Goal: Information Seeking & Learning: Learn about a topic

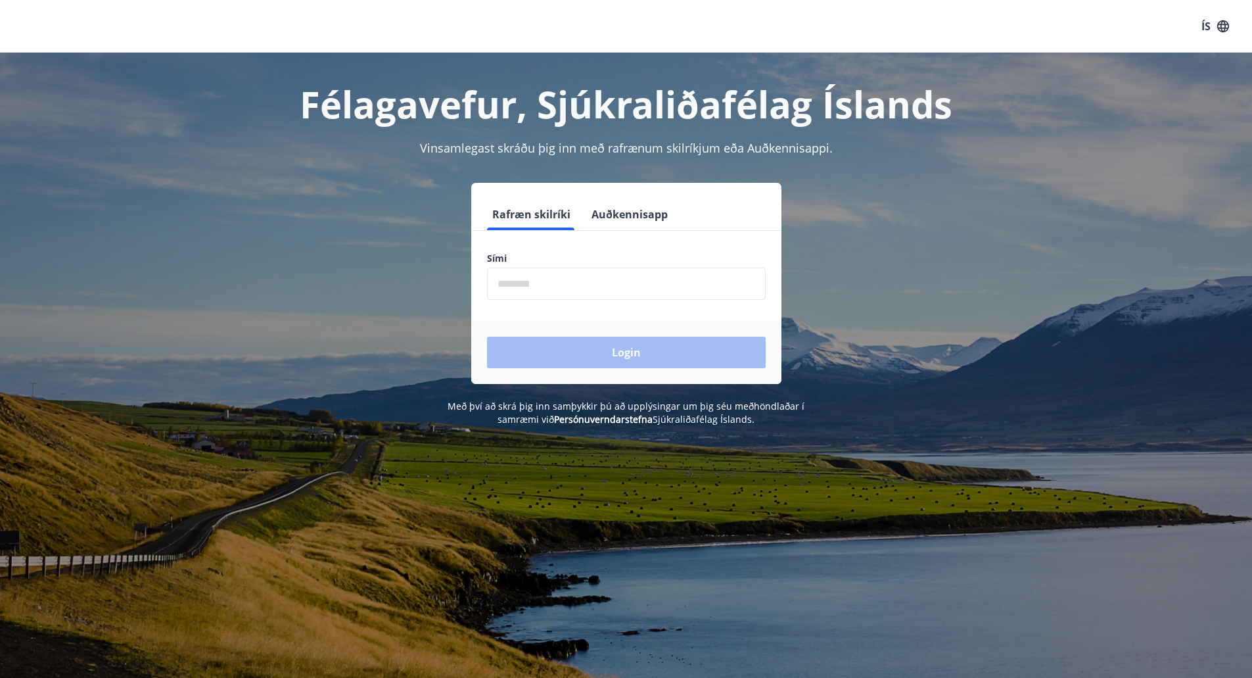
click at [628, 283] on input "phone" at bounding box center [626, 284] width 279 height 32
type input "********"
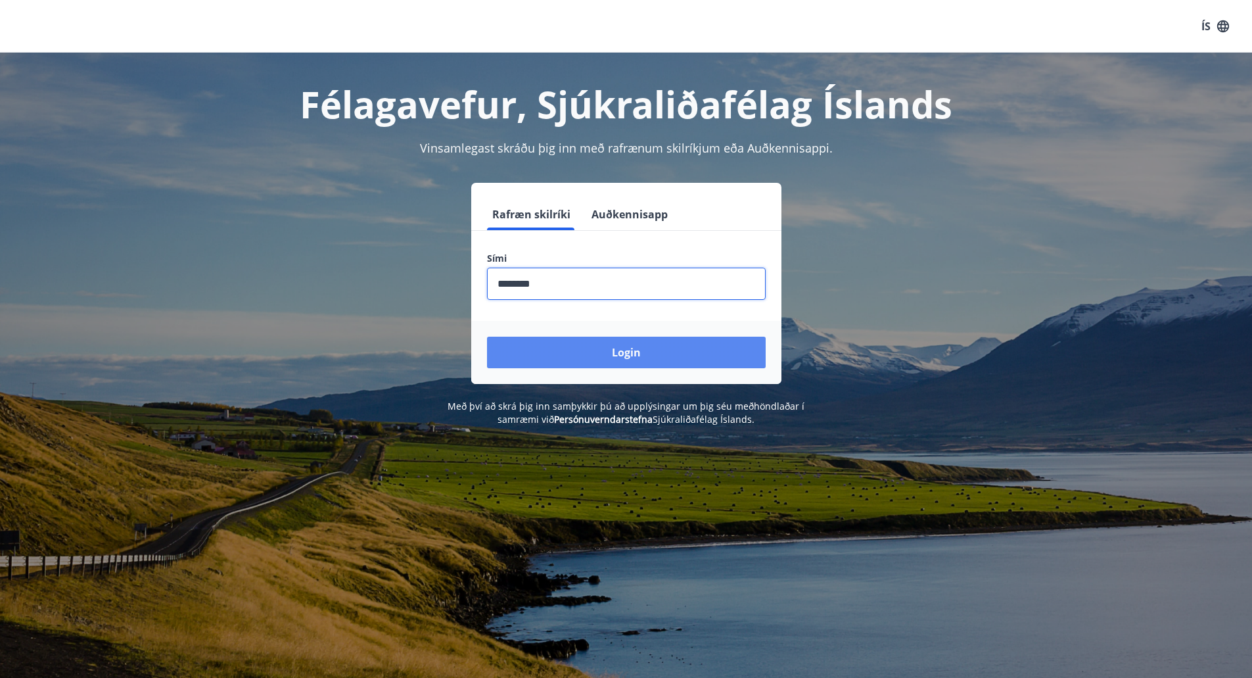
click at [619, 348] on button "Login" at bounding box center [626, 353] width 279 height 32
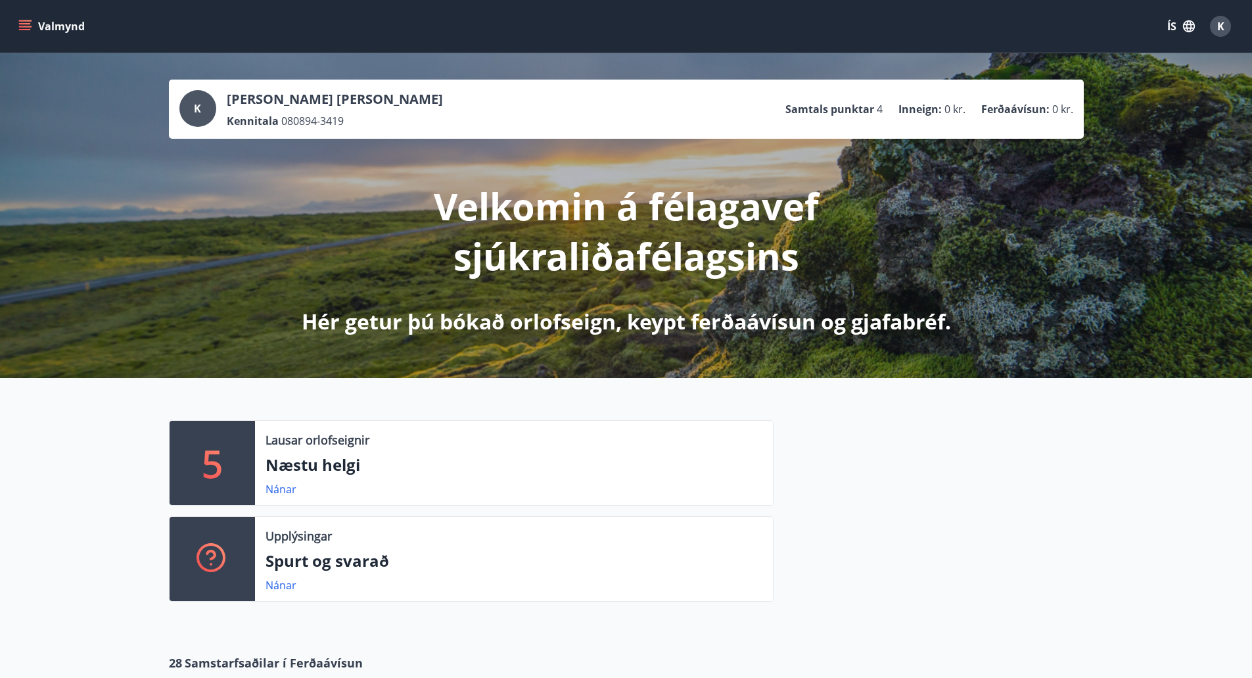
click at [900, 471] on div at bounding box center [929, 516] width 310 height 192
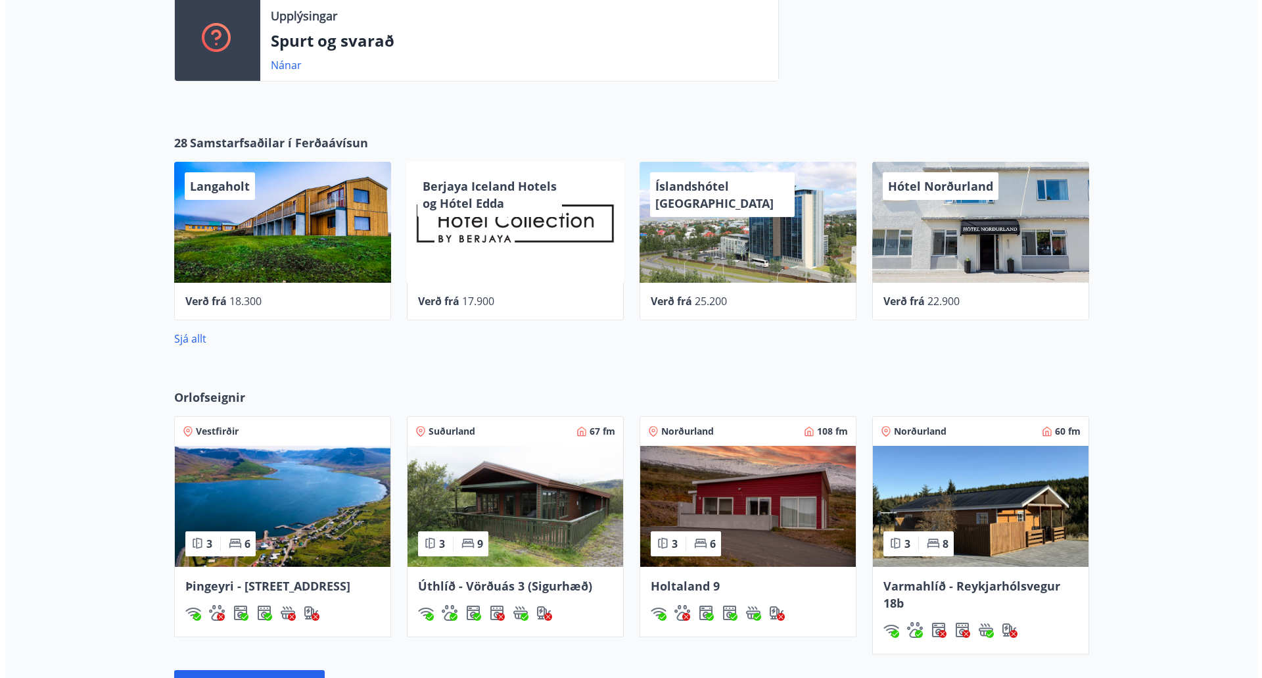
scroll to position [526, 0]
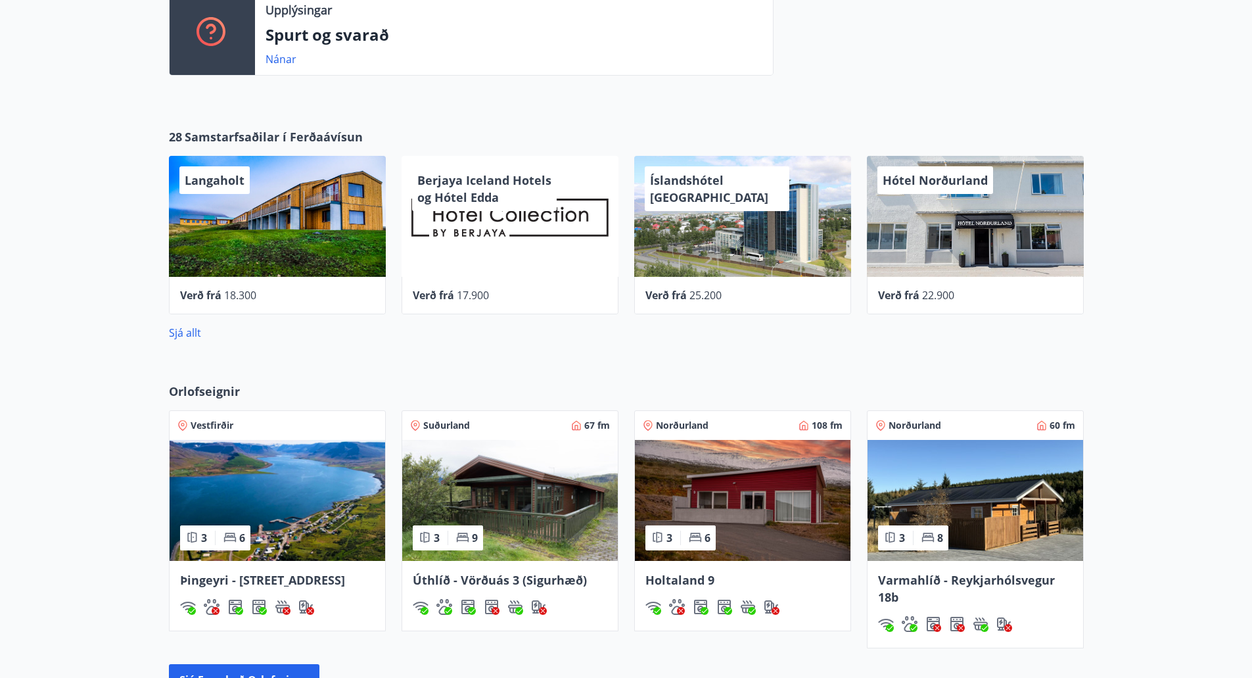
click at [507, 220] on div "Berjaya Iceland Hotels og Hótel Edda" at bounding box center [510, 216] width 217 height 121
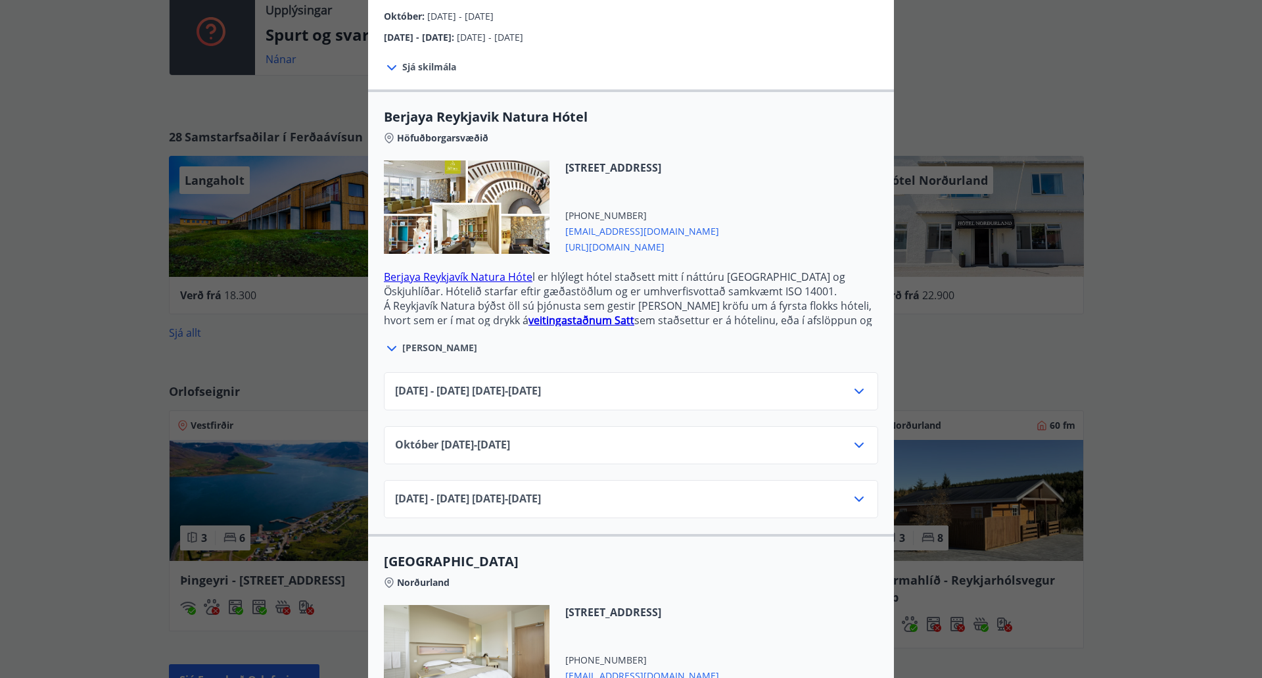
scroll to position [329, 0]
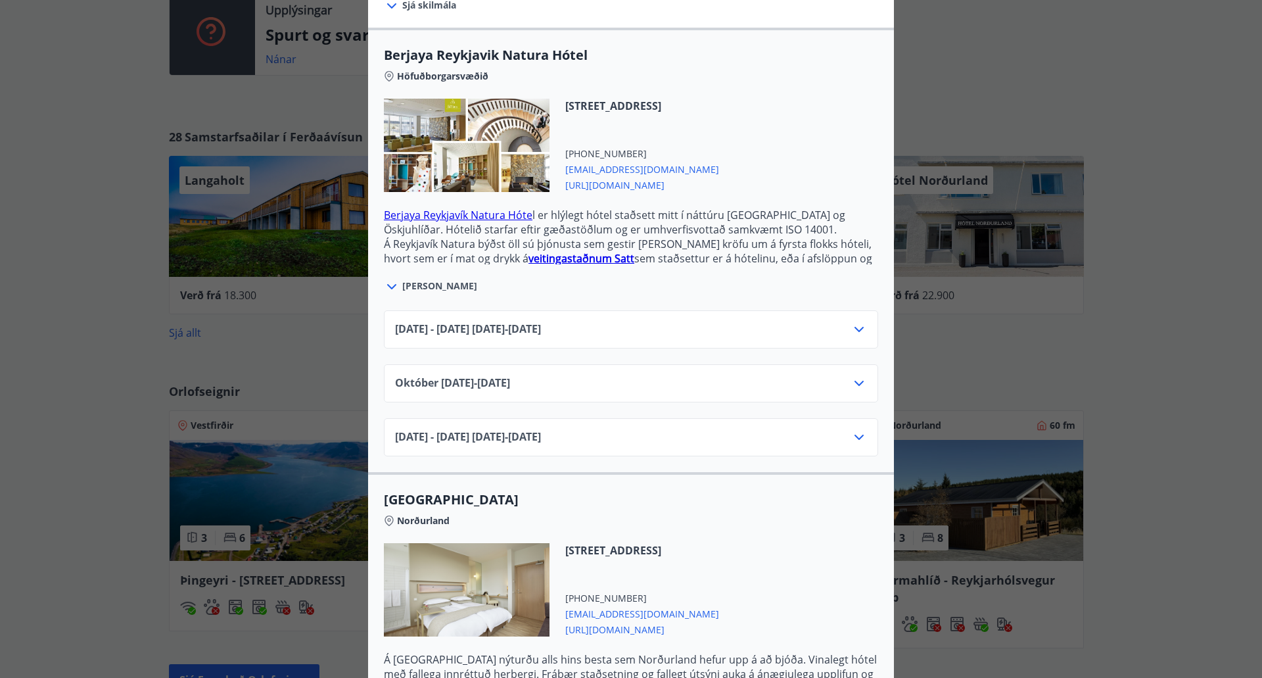
click at [808, 321] on div "Júní 2025 - September 2025 01.06.25 - 30.09.25" at bounding box center [631, 334] width 472 height 26
click at [855, 327] on icon at bounding box center [859, 329] width 9 height 5
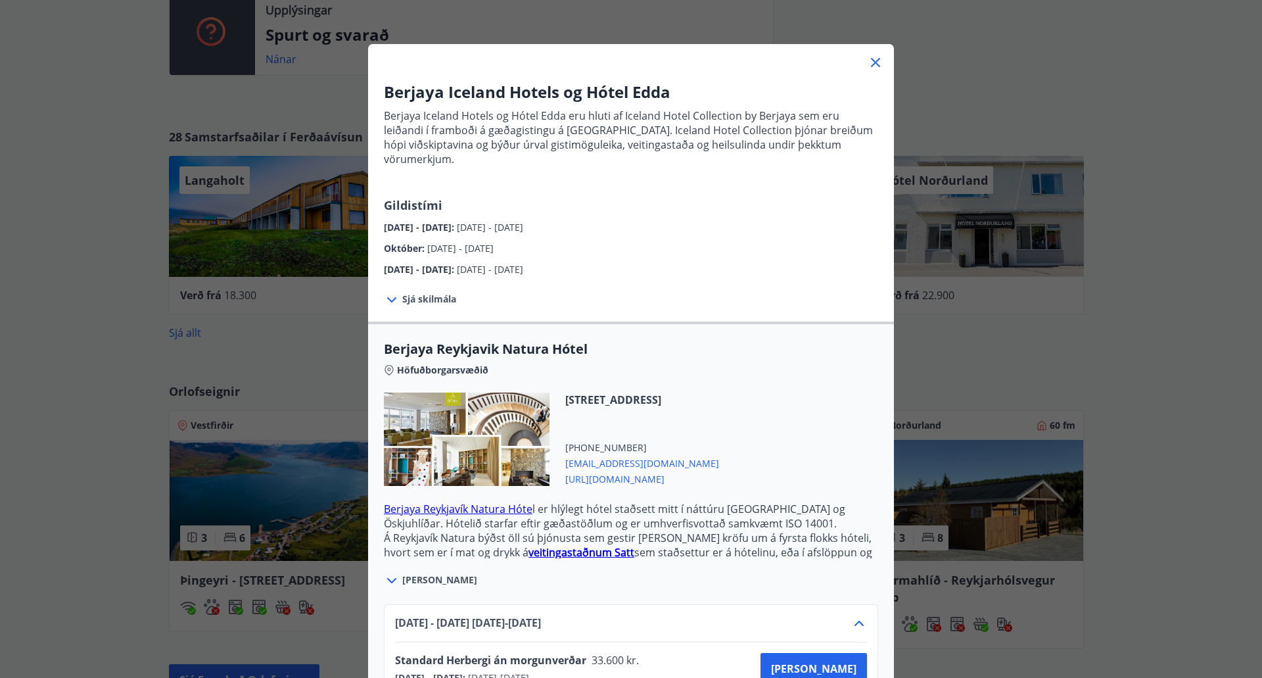
scroll to position [66, 0]
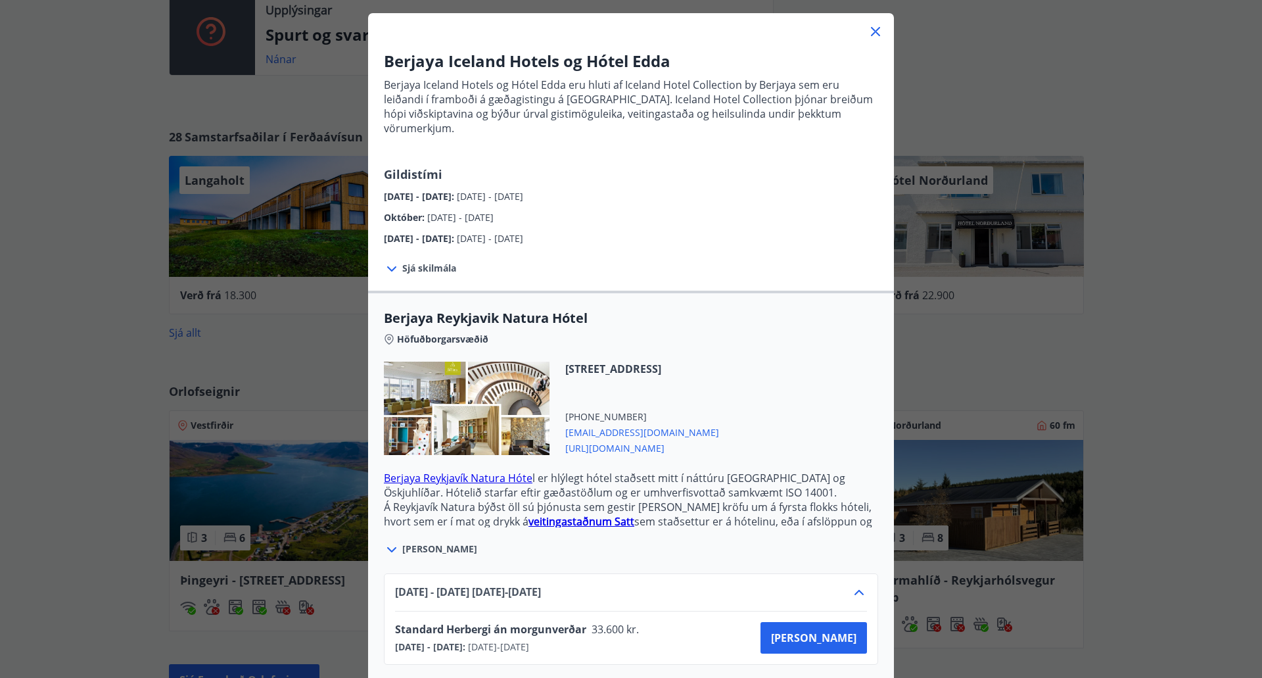
click at [871, 35] on icon at bounding box center [876, 32] width 16 height 16
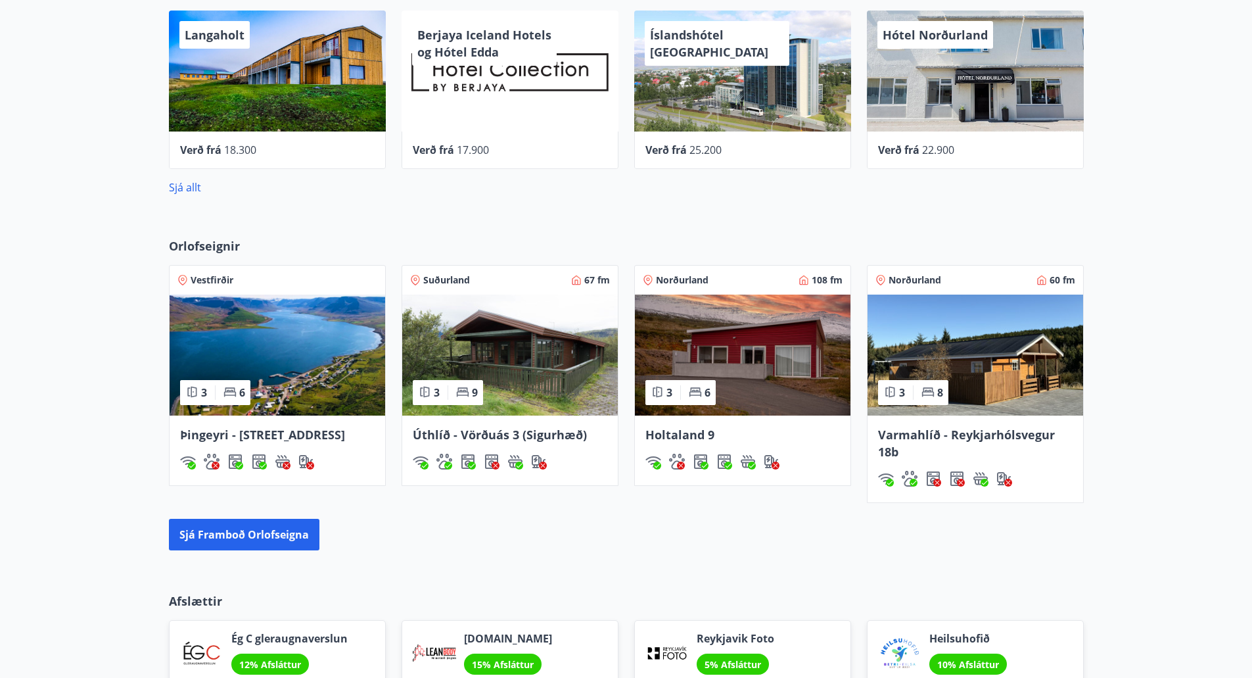
scroll to position [687, 0]
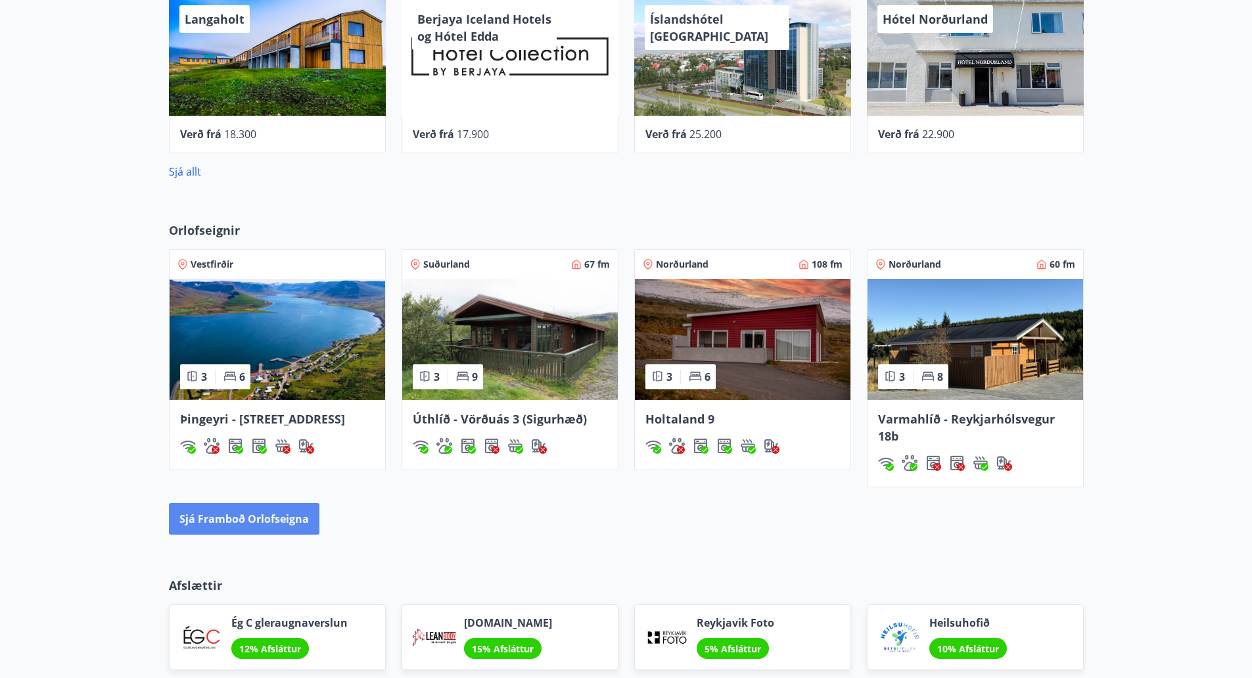
click at [277, 520] on button "Sjá framboð orlofseigna" at bounding box center [244, 519] width 151 height 32
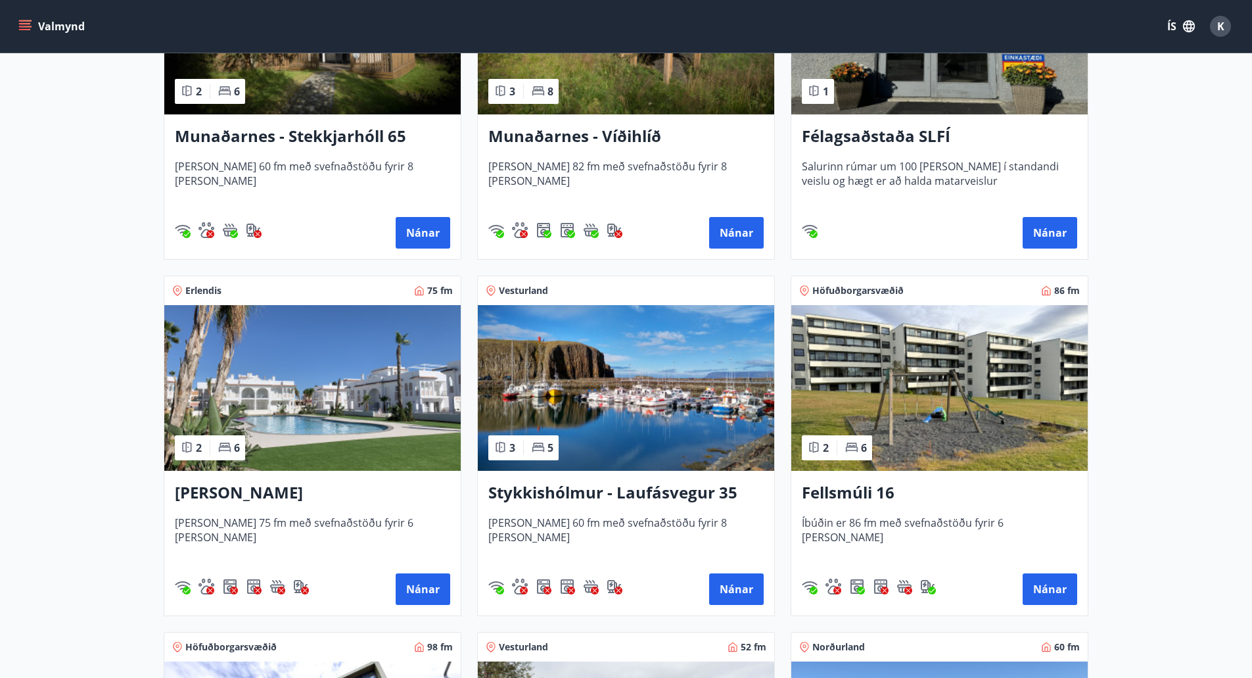
scroll to position [1117, 0]
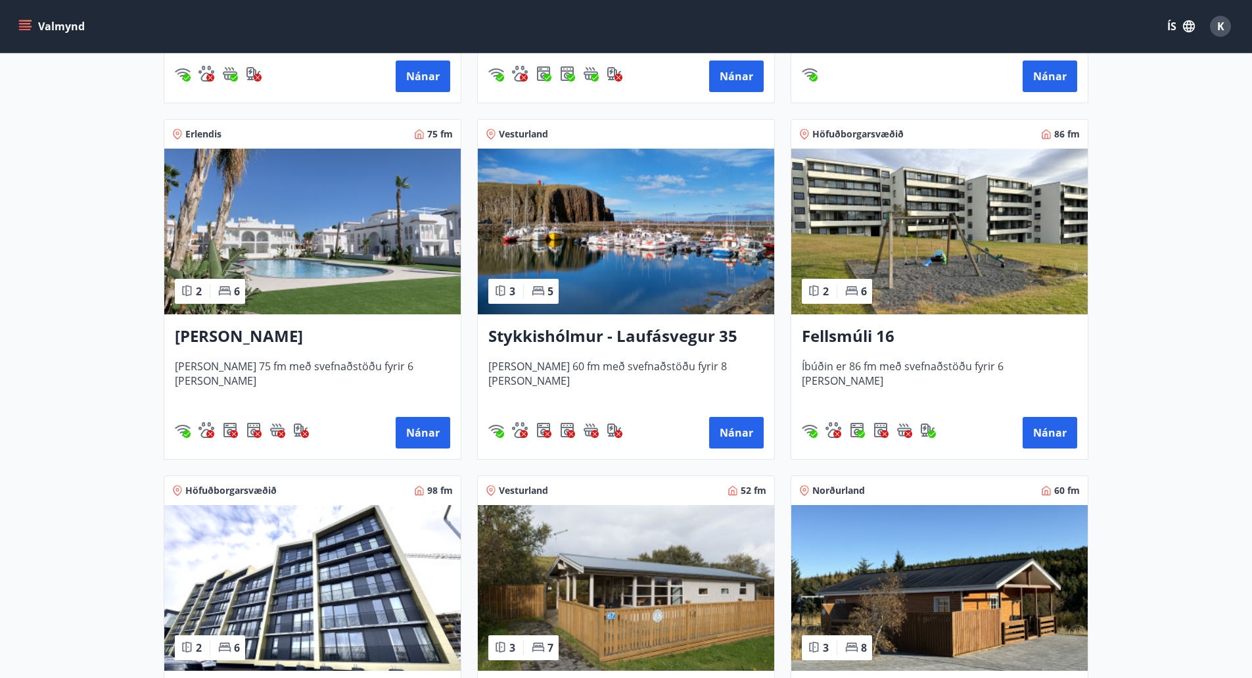
click at [410, 279] on img at bounding box center [312, 232] width 296 height 166
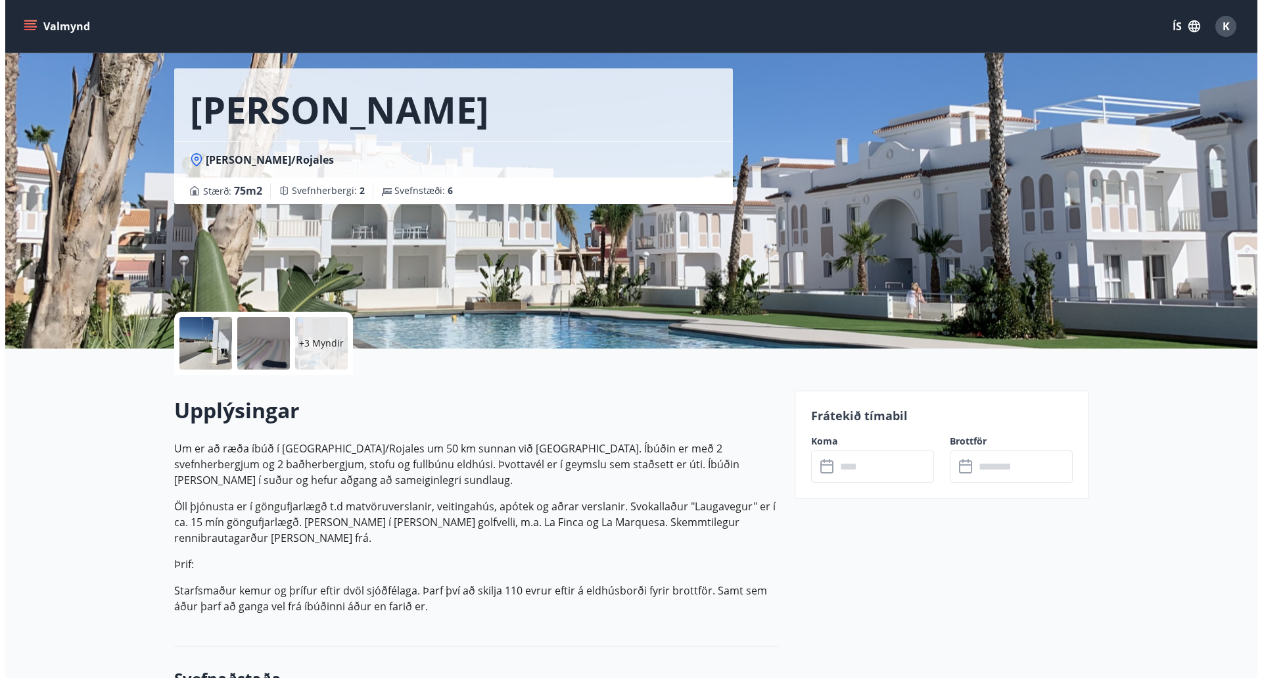
scroll to position [66, 0]
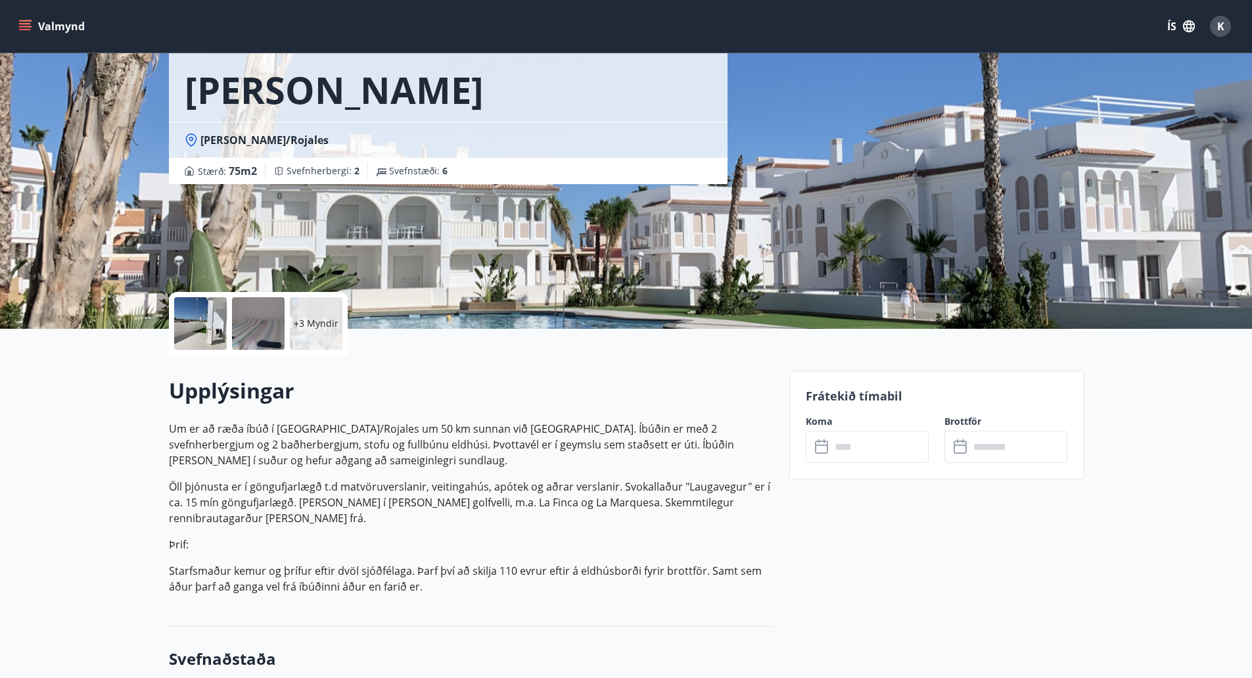
click at [309, 318] on p "+3 Myndir" at bounding box center [316, 323] width 45 height 13
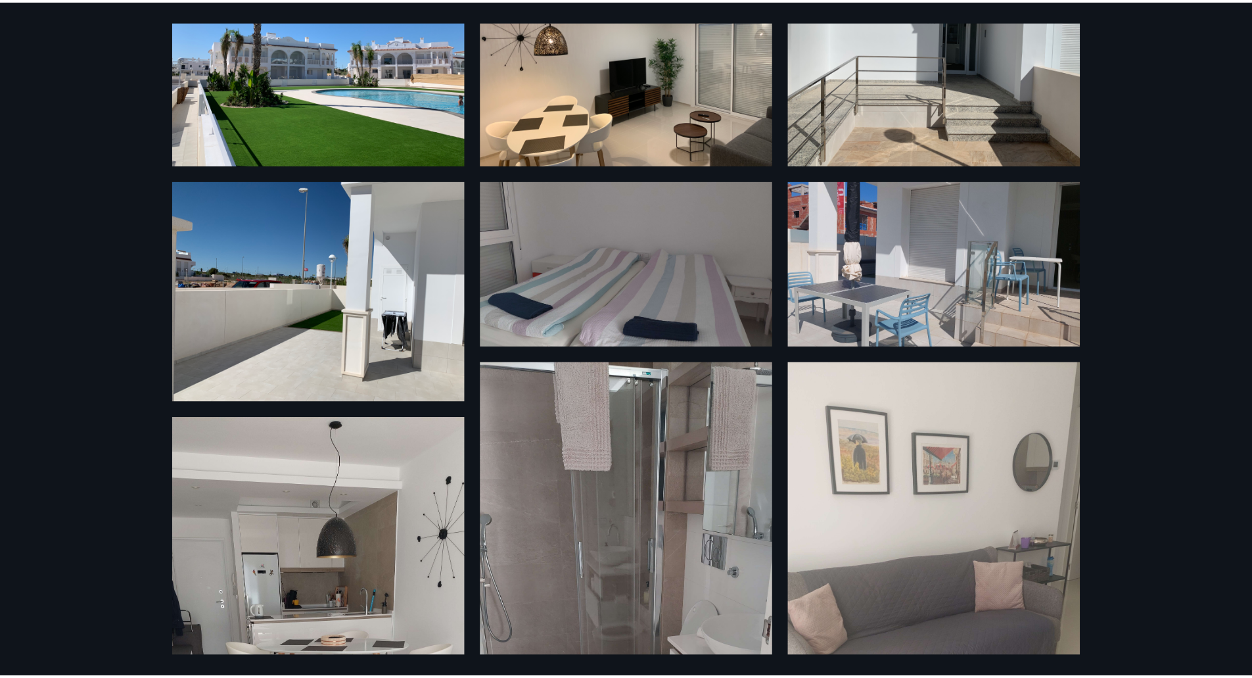
scroll to position [0, 0]
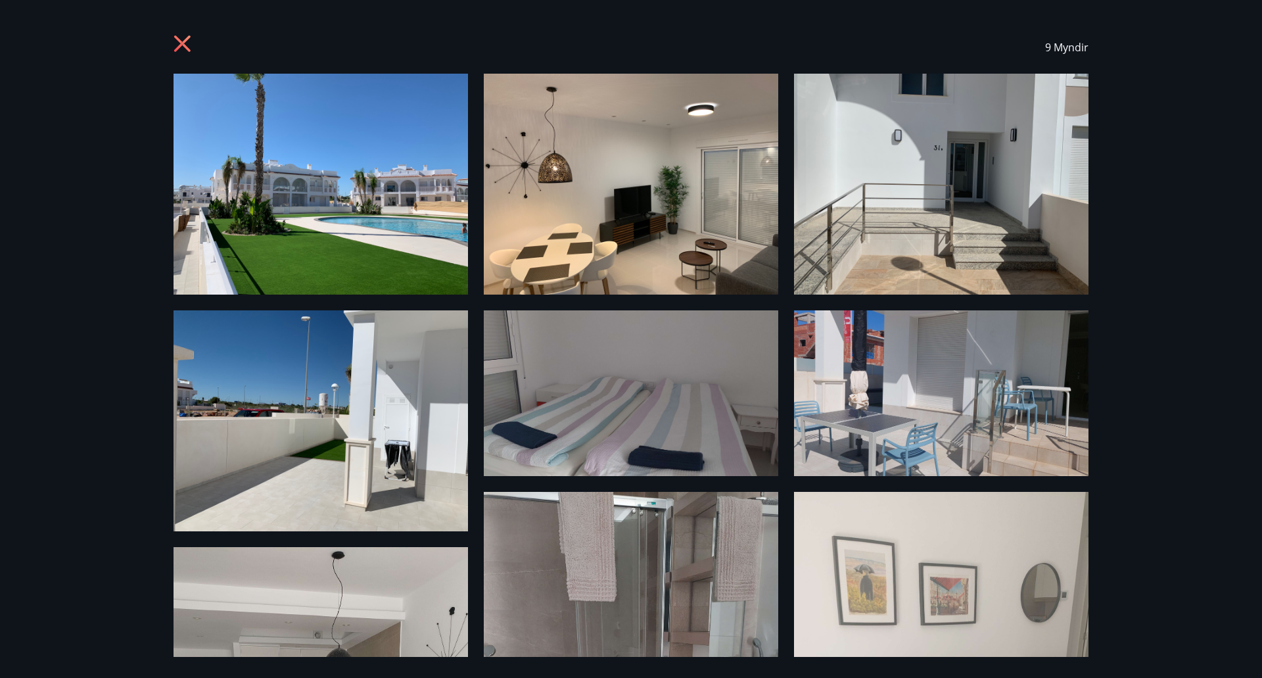
click at [165, 35] on div "9 Myndir" at bounding box center [631, 47] width 947 height 53
click at [184, 42] on icon at bounding box center [182, 43] width 16 height 16
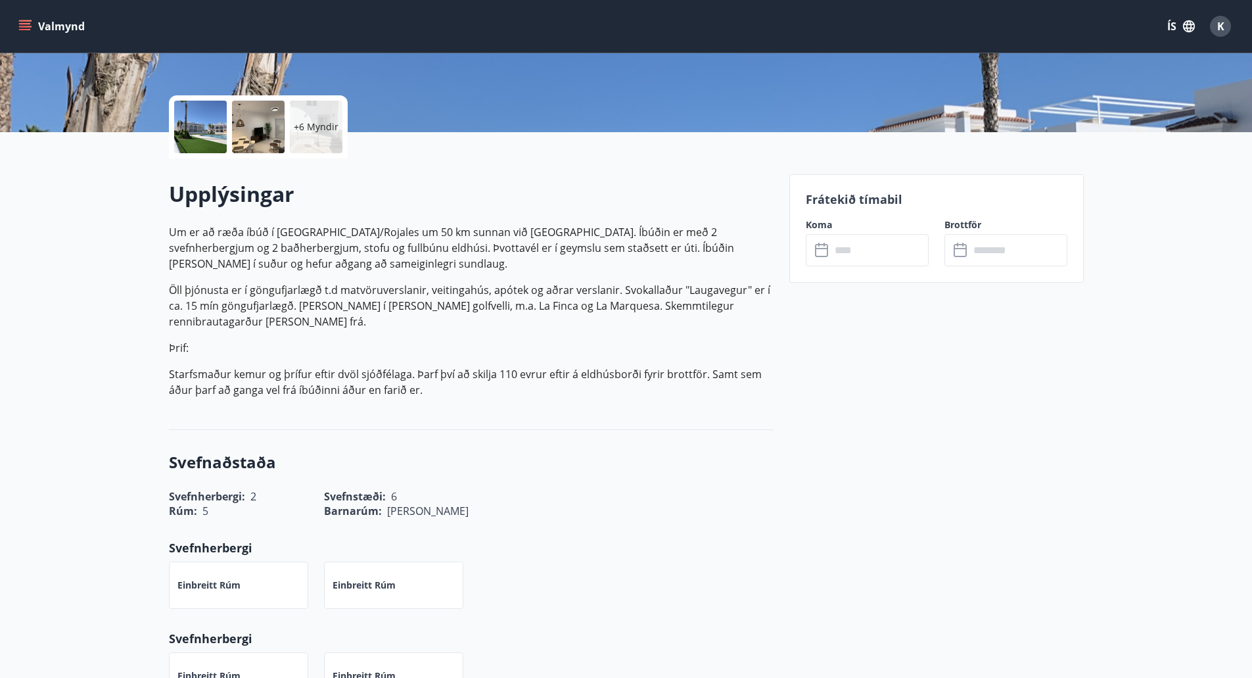
scroll to position [263, 0]
click at [876, 255] on input "text" at bounding box center [880, 249] width 98 height 32
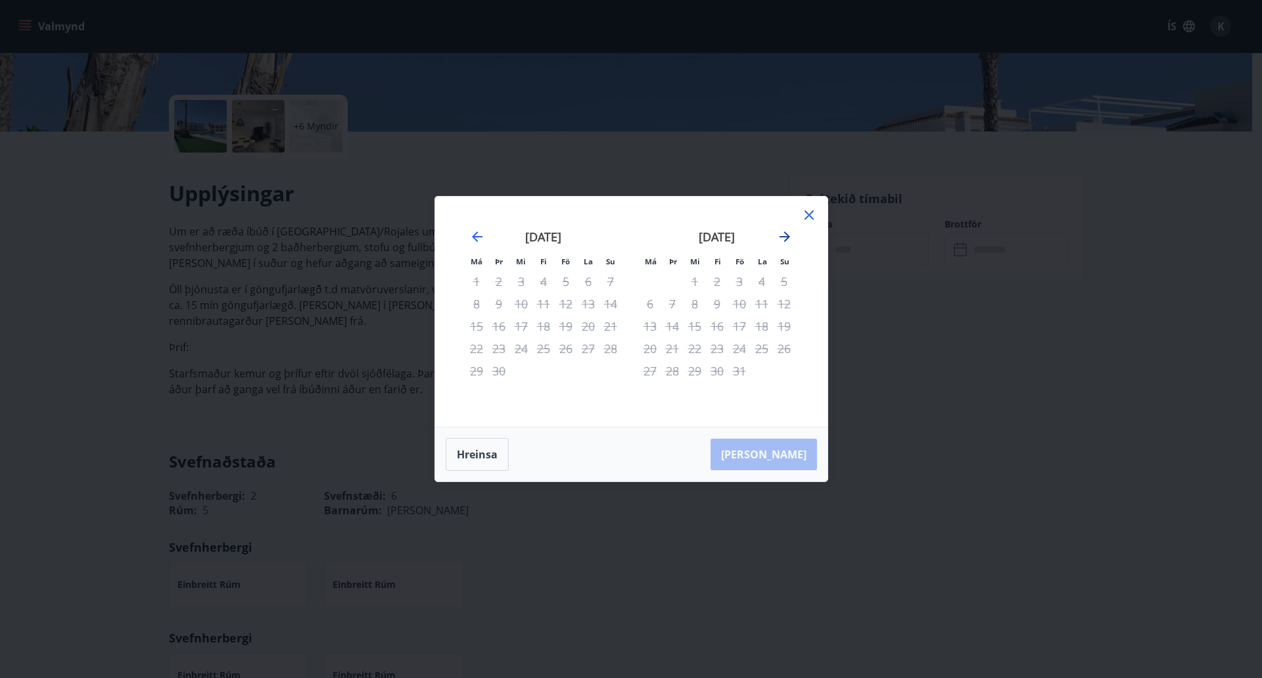
click at [778, 244] on icon "Move forward to switch to the next month." at bounding box center [785, 237] width 16 height 16
click at [780, 237] on icon "Move forward to switch to the next month." at bounding box center [785, 236] width 11 height 11
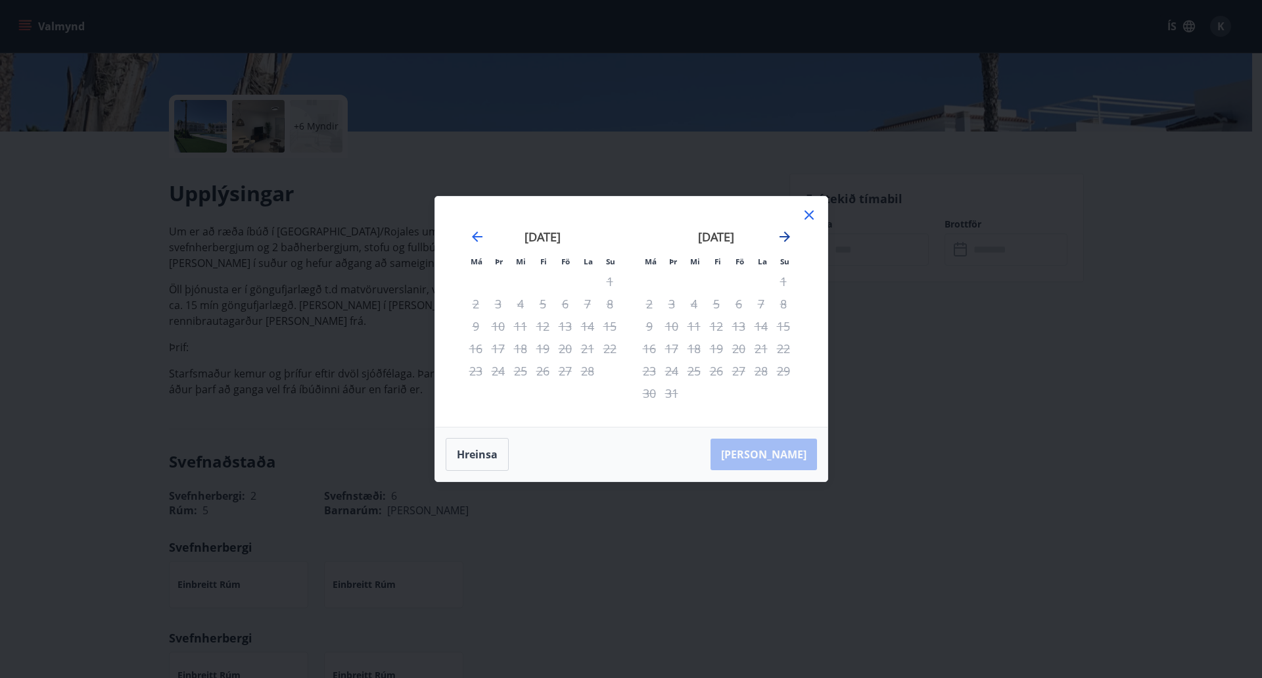
click at [780, 237] on icon "Move forward to switch to the next month." at bounding box center [785, 236] width 11 height 11
drag, startPoint x: 812, startPoint y: 208, endPoint x: 805, endPoint y: 208, distance: 7.3
click at [813, 208] on icon at bounding box center [809, 215] width 16 height 16
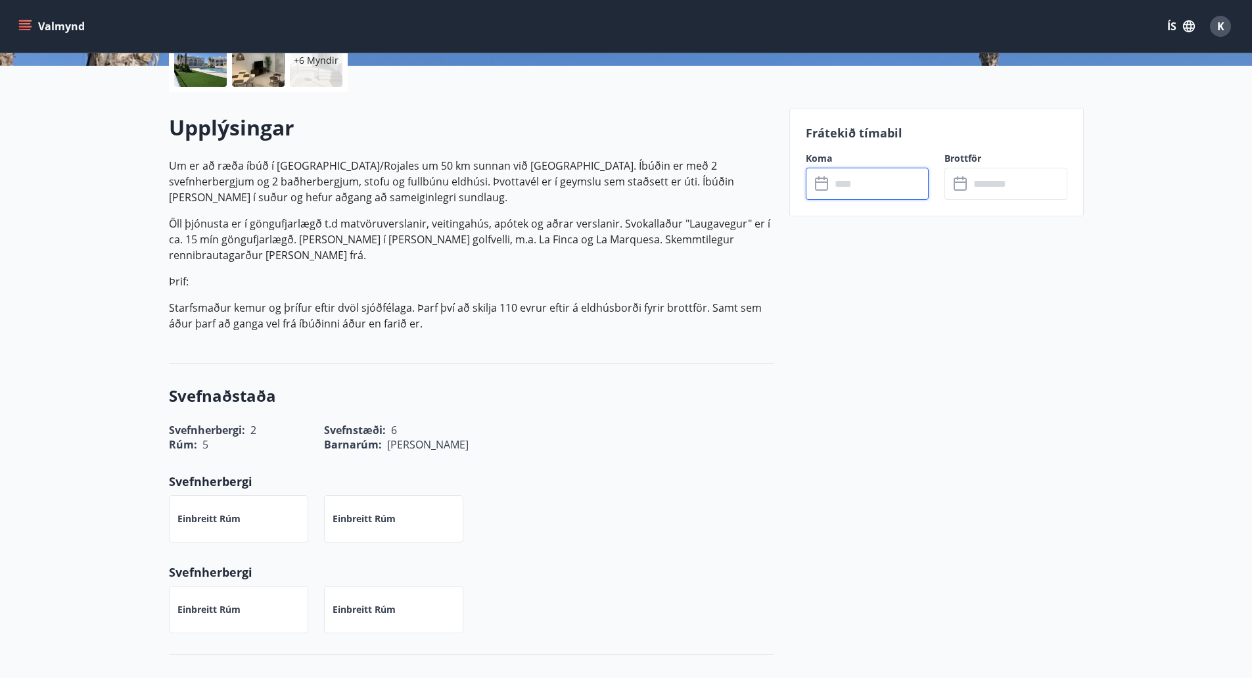
scroll to position [0, 0]
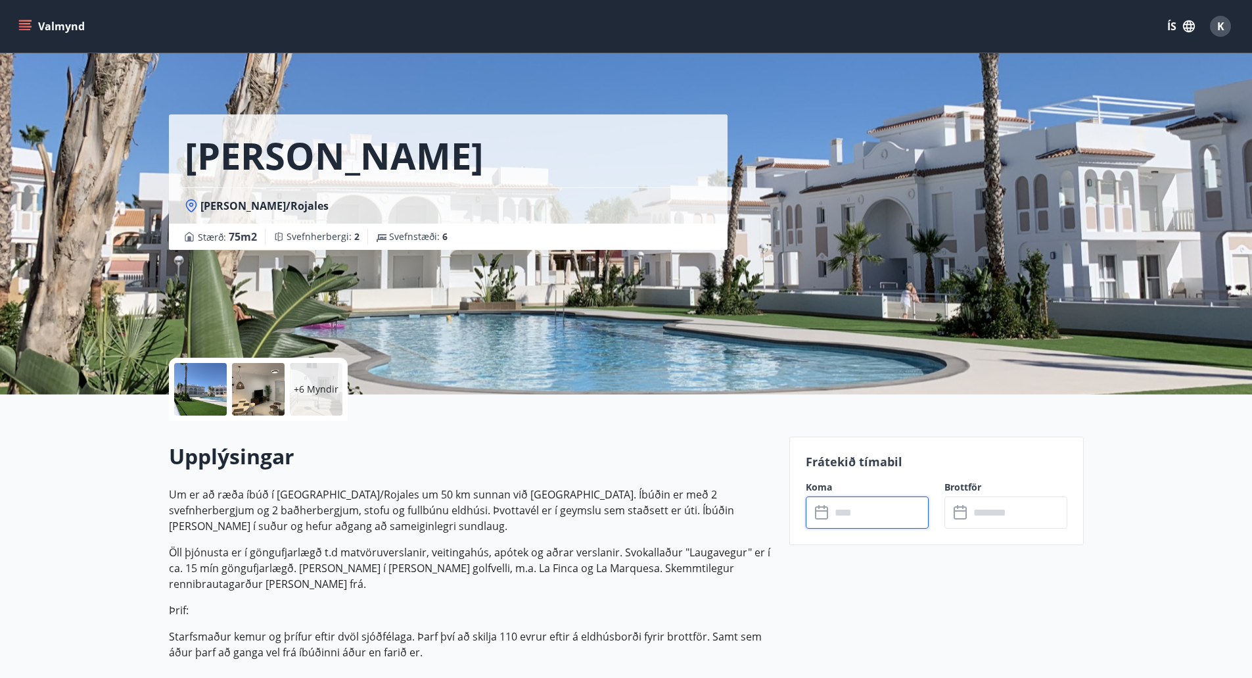
click at [32, 26] on button "Valmynd" at bounding box center [53, 26] width 74 height 24
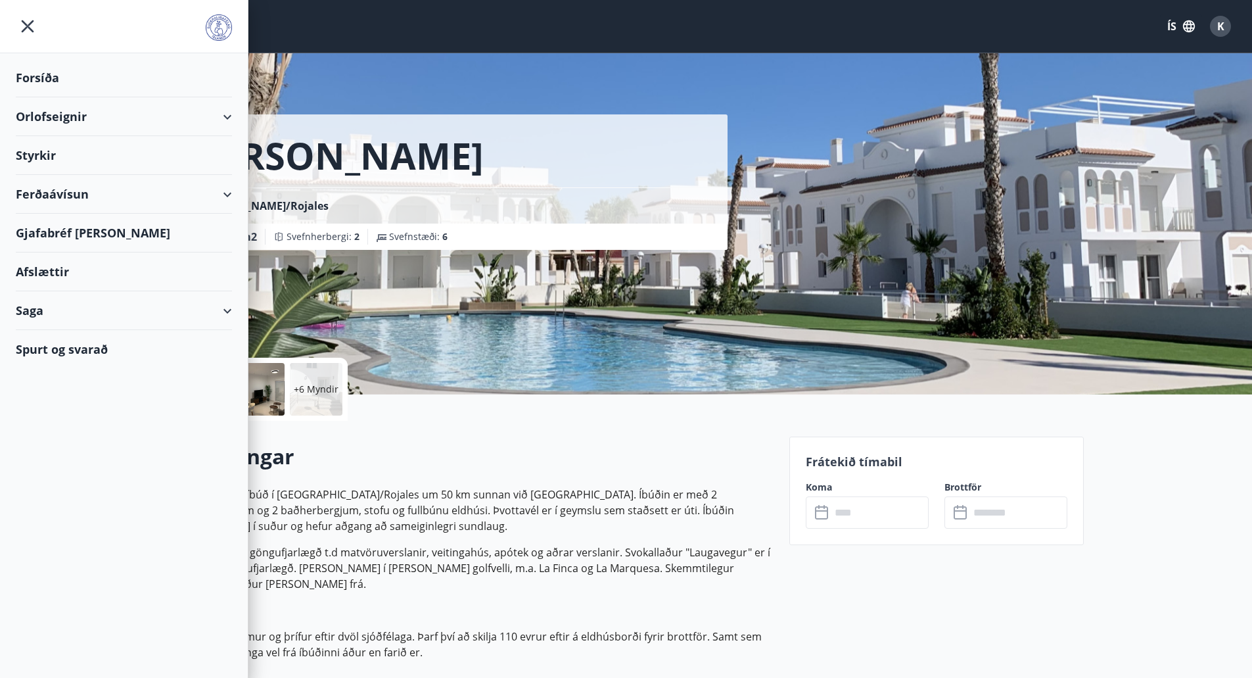
click at [88, 152] on div "Styrkir" at bounding box center [124, 155] width 216 height 39
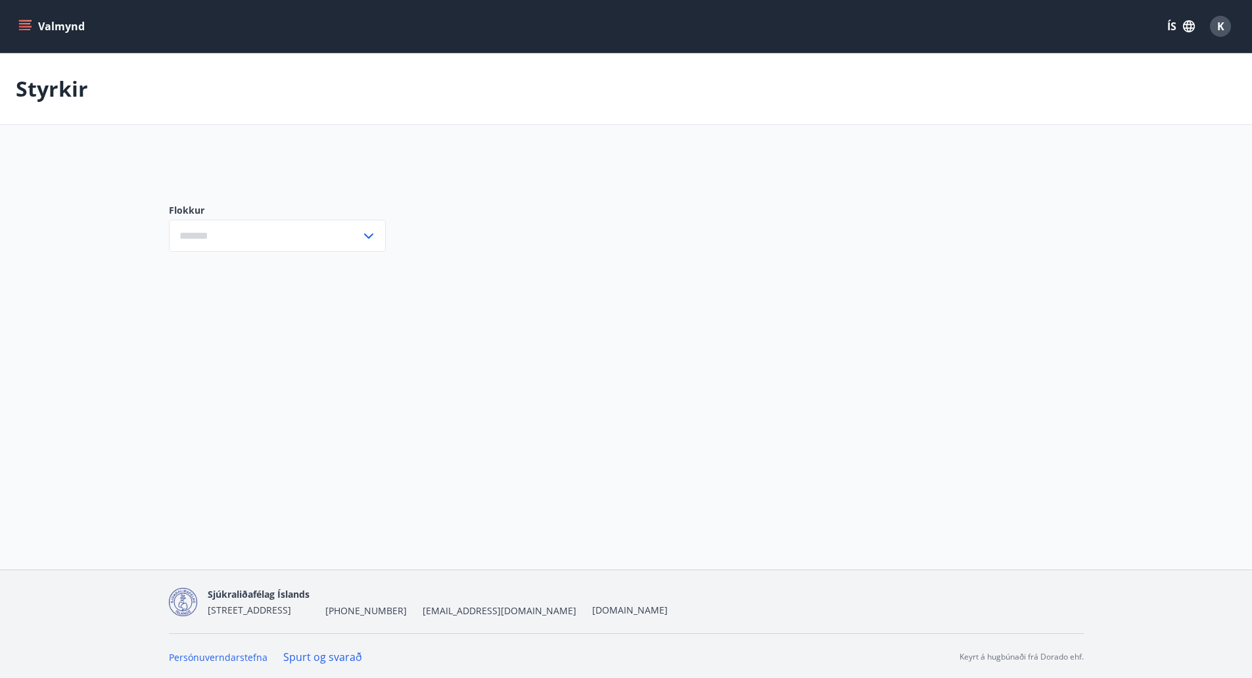
type input "***"
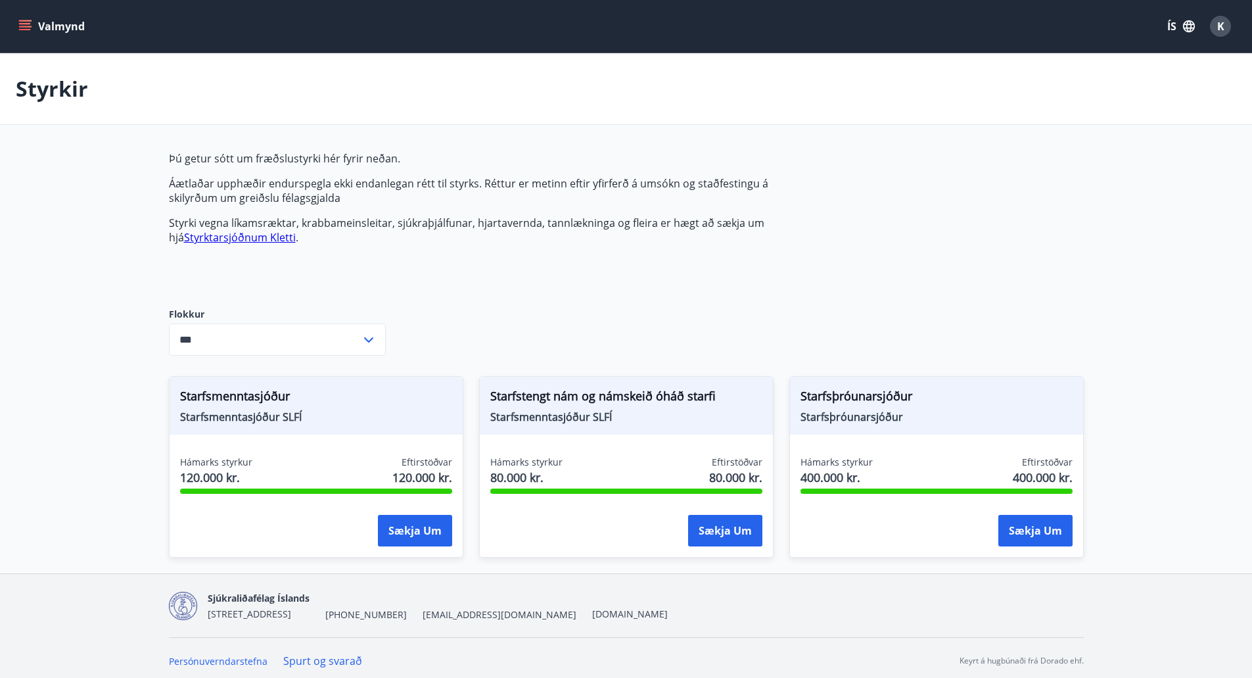
click at [274, 421] on span "Starfsmenntasjóður SLFÍ" at bounding box center [316, 417] width 272 height 14
click at [20, 29] on icon "menu" at bounding box center [25, 29] width 12 height 1
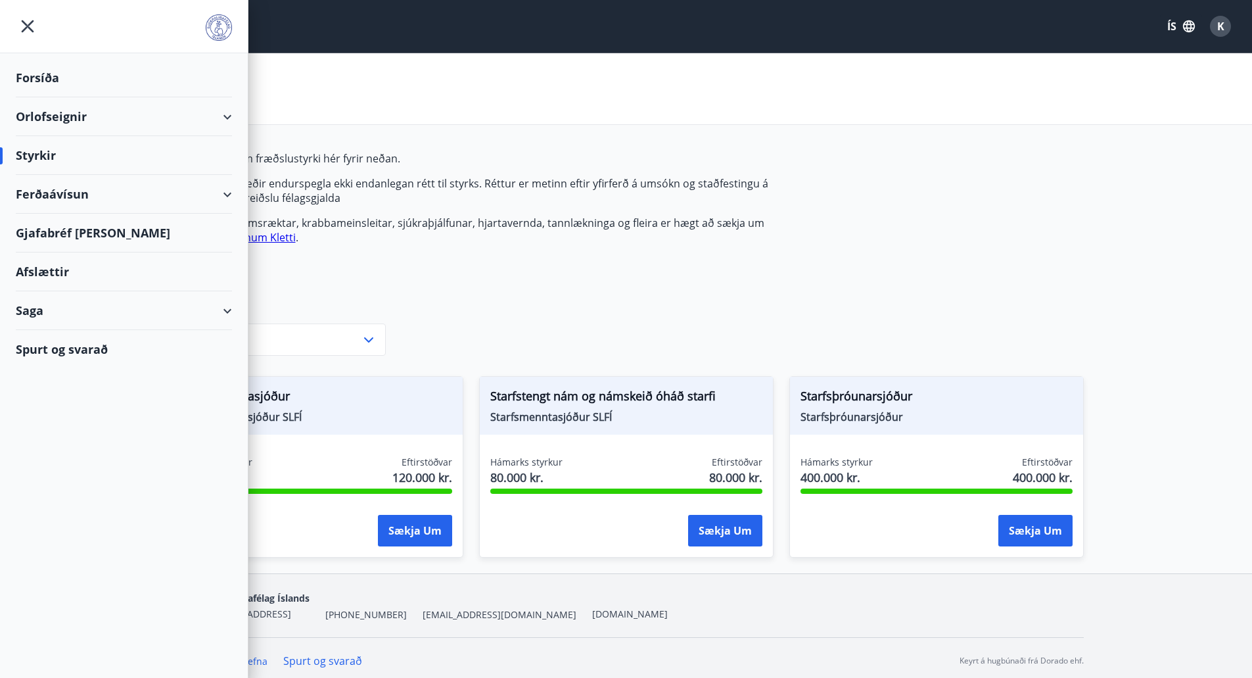
click at [53, 266] on div "Afslættir" at bounding box center [124, 271] width 216 height 39
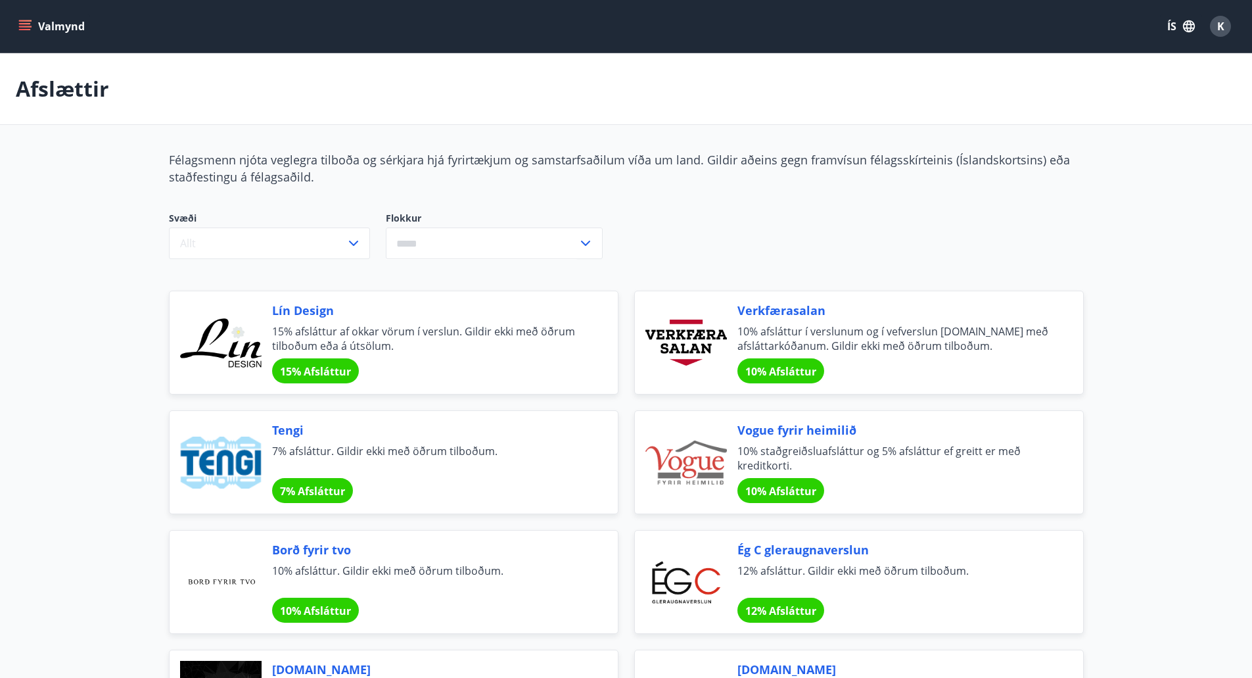
click at [24, 18] on button "Valmynd" at bounding box center [53, 26] width 74 height 24
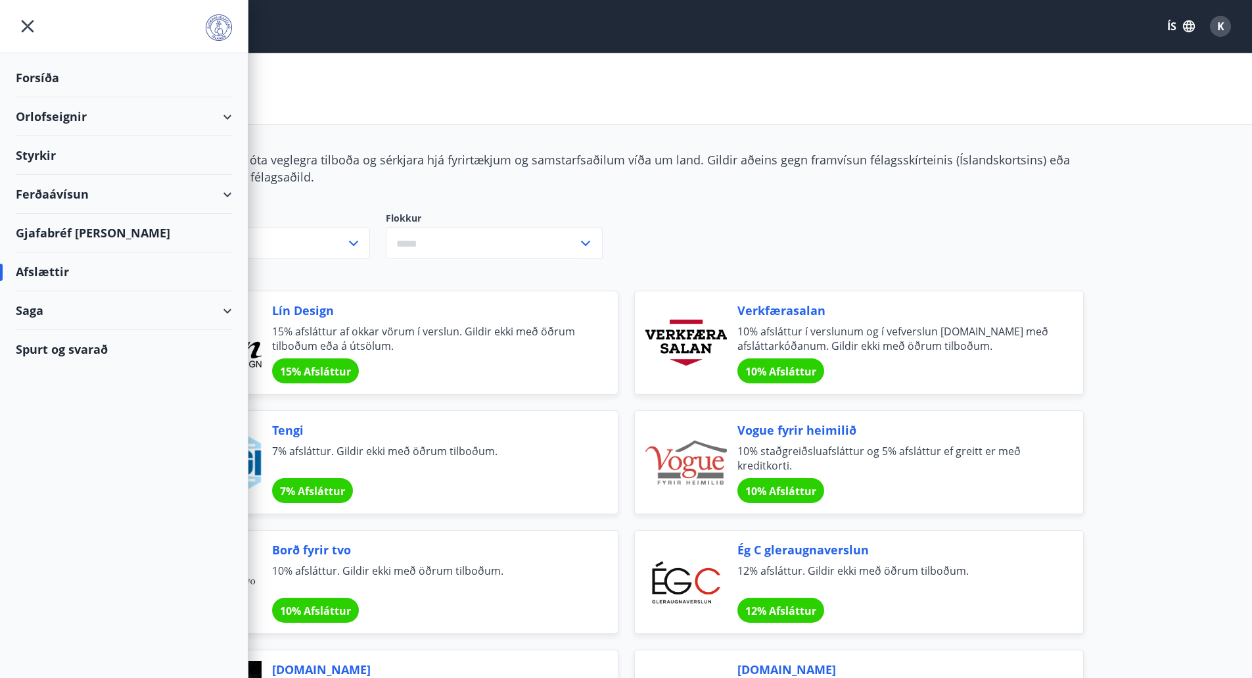
click at [103, 351] on div "Spurt og svarað" at bounding box center [124, 349] width 216 height 38
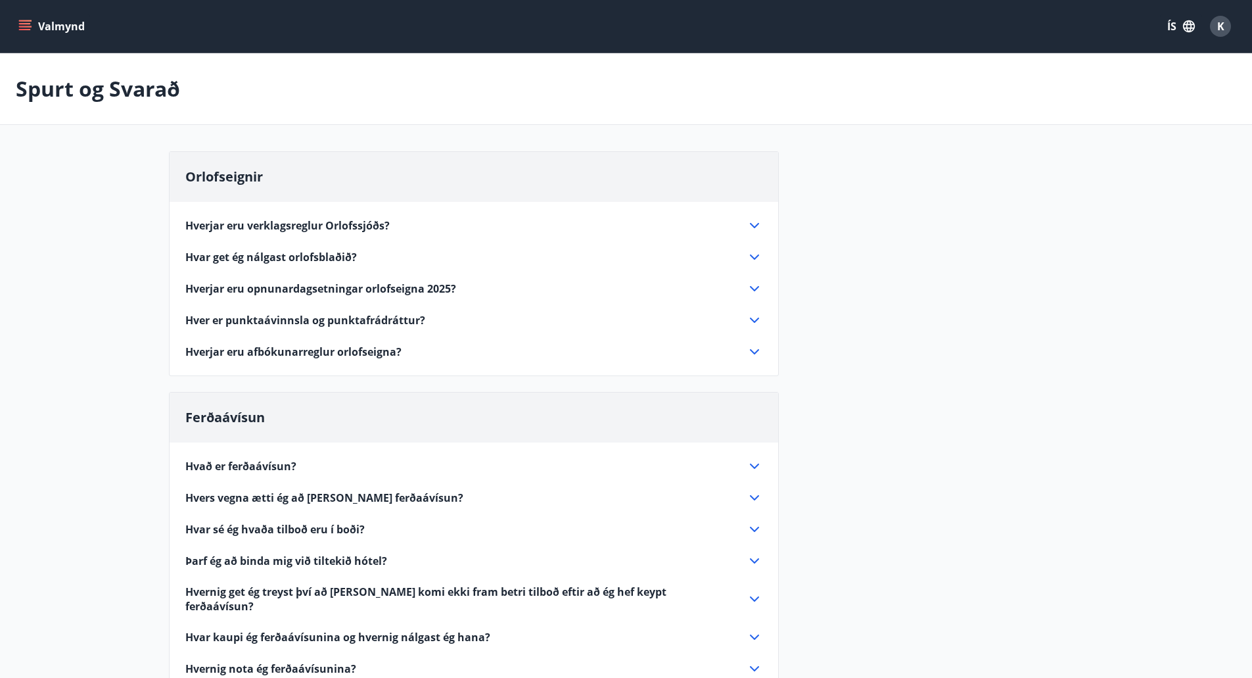
click at [750, 319] on icon at bounding box center [755, 320] width 16 height 16
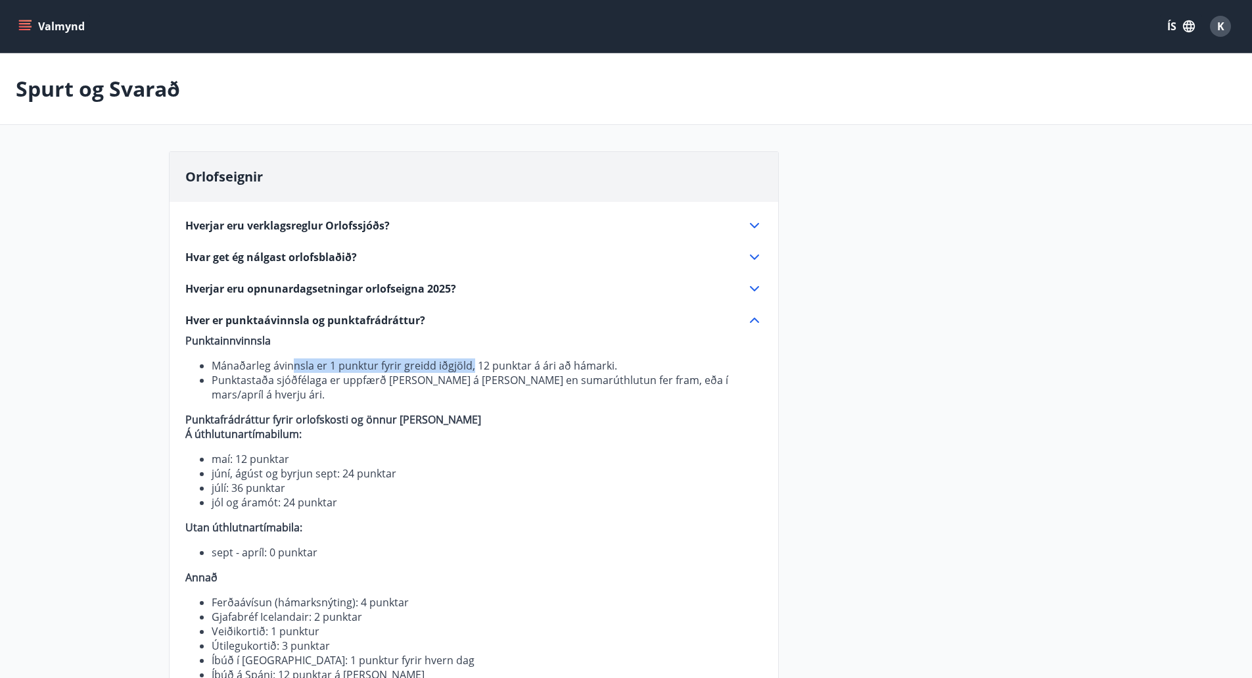
drag, startPoint x: 290, startPoint y: 367, endPoint x: 476, endPoint y: 367, distance: 186.0
click at [476, 367] on li "Mánaðarleg ávinnsla er 1 punktur fyrir greidd iðgjöld, 12 punktar á ári að háma…" at bounding box center [487, 365] width 551 height 14
click at [540, 368] on li "Mánaðarleg ávinnsla er 1 punktur fyrir greidd iðgjöld, 12 punktar á ári að háma…" at bounding box center [487, 365] width 551 height 14
click at [752, 319] on icon at bounding box center [755, 320] width 16 height 16
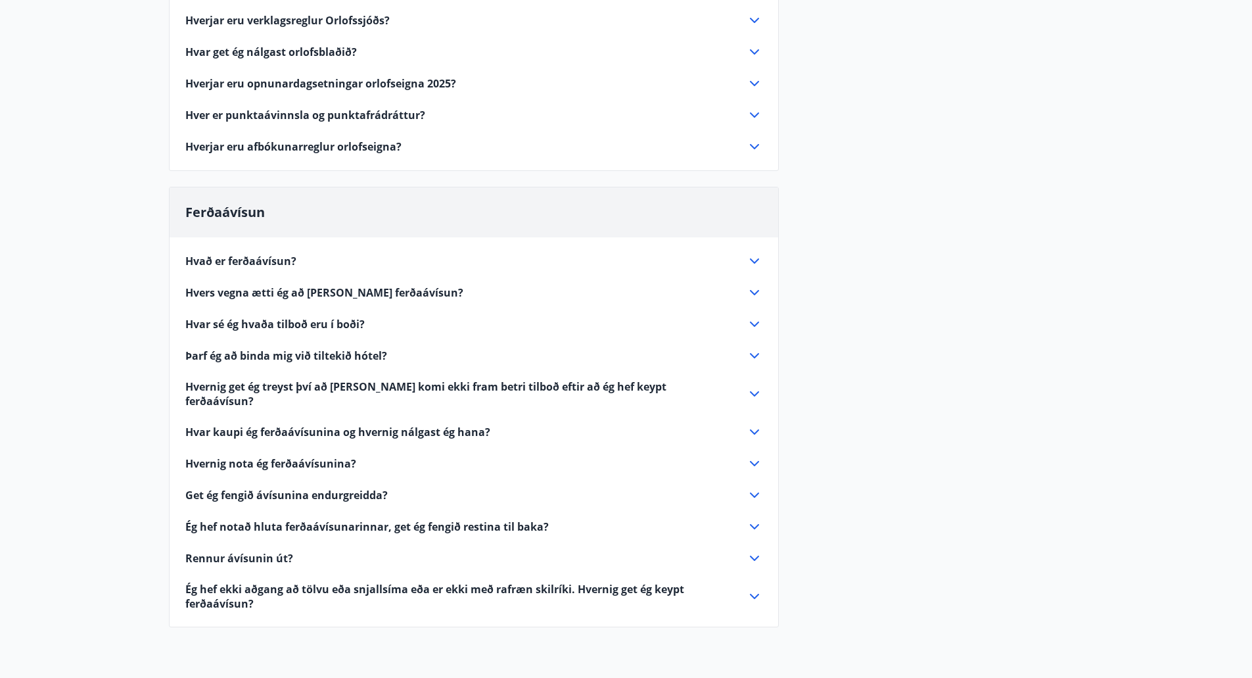
scroll to position [57, 0]
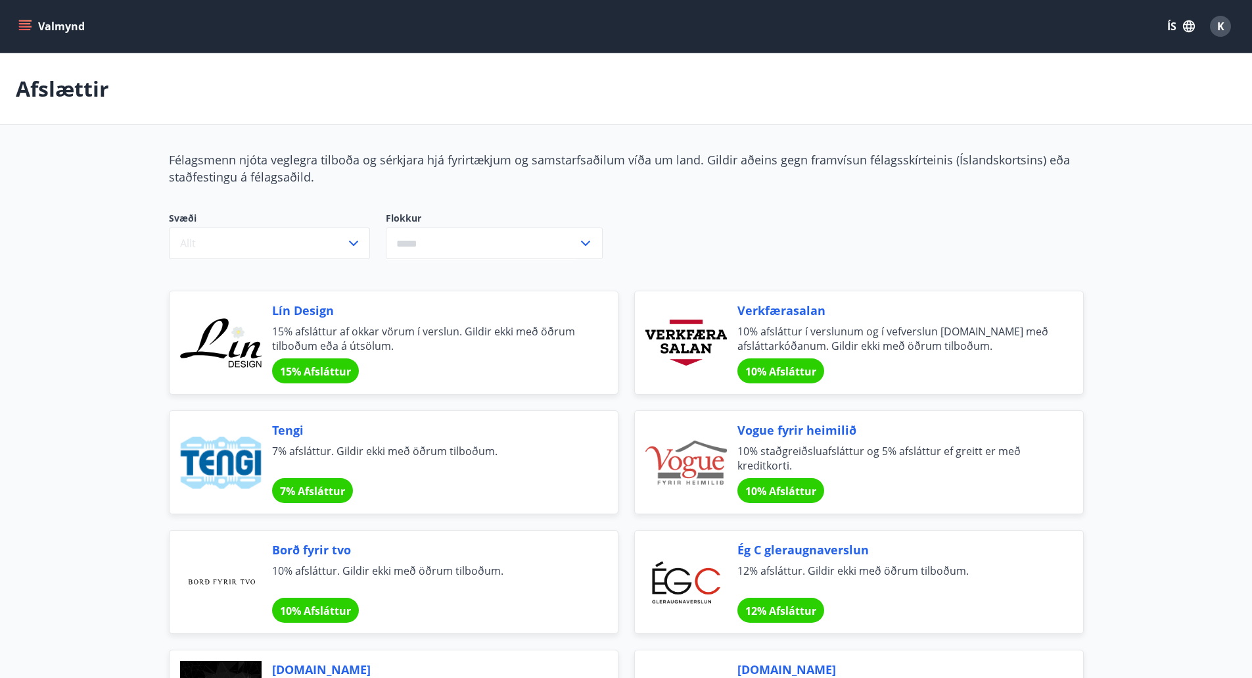
click at [45, 31] on button "Valmynd" at bounding box center [53, 26] width 74 height 24
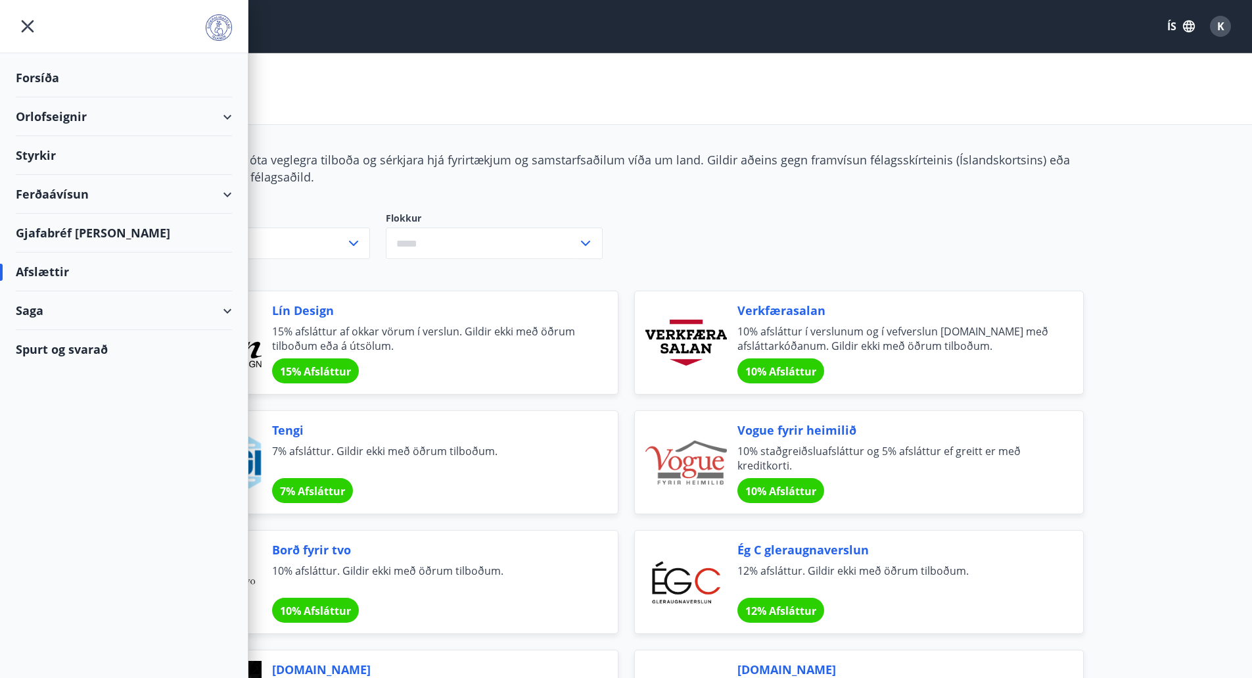
click at [110, 312] on div "Saga" at bounding box center [124, 310] width 216 height 39
click at [43, 76] on div "Forsíða" at bounding box center [124, 78] width 216 height 39
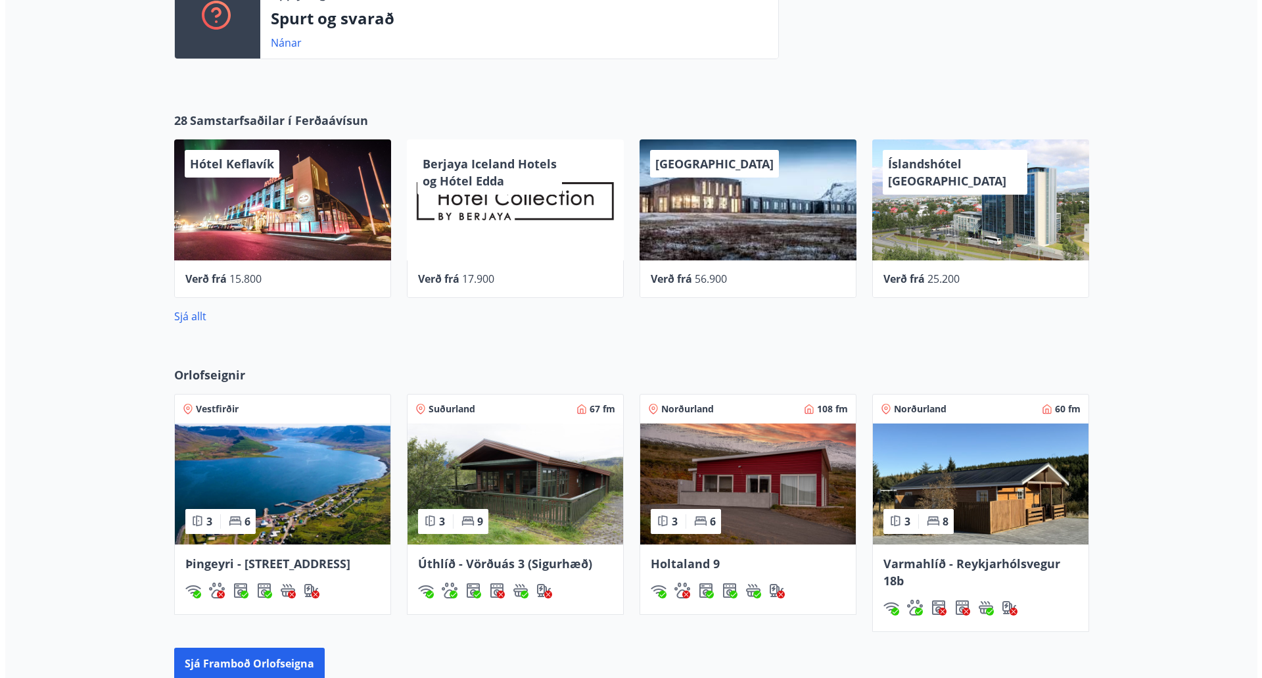
scroll to position [657, 0]
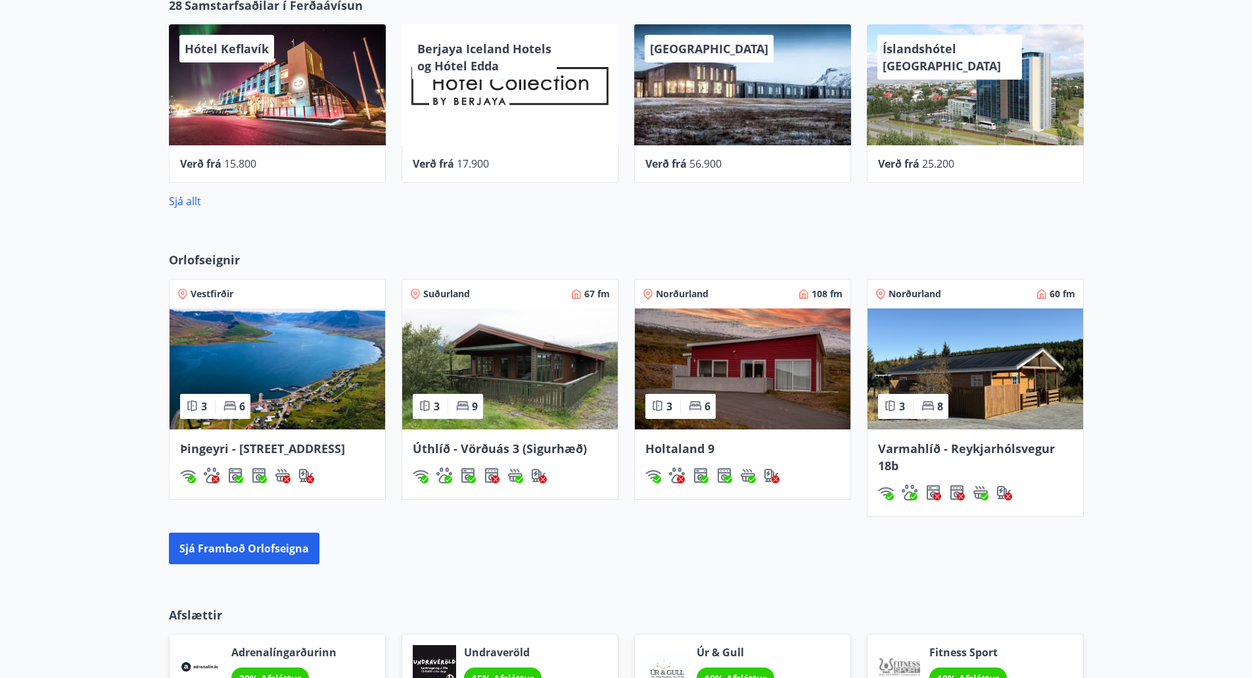
click at [280, 104] on div "Hótel Keflavík" at bounding box center [277, 84] width 217 height 121
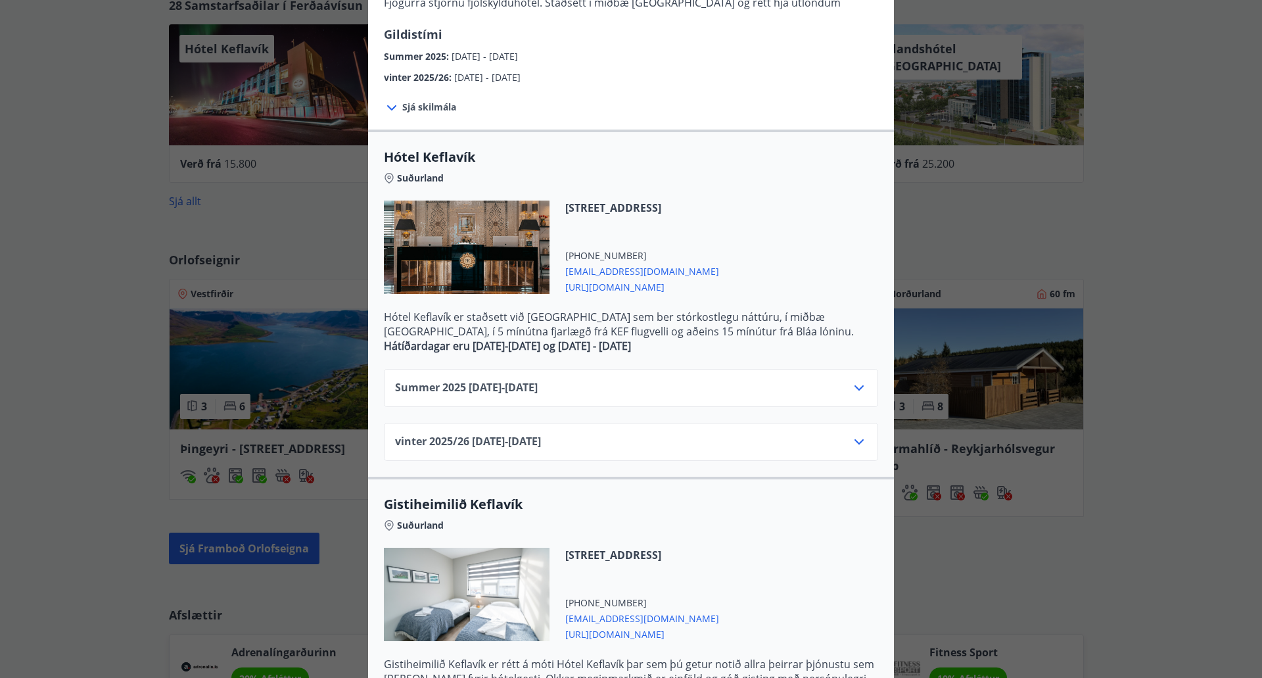
scroll to position [197, 0]
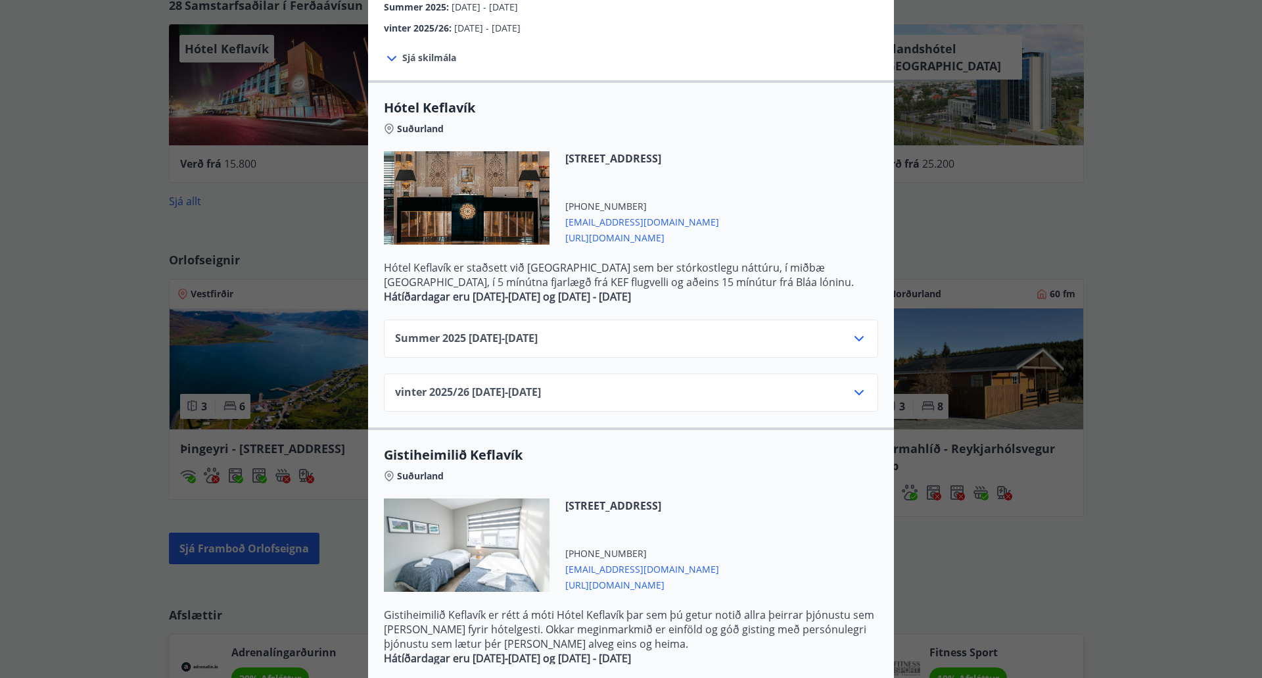
click at [855, 331] on icon at bounding box center [859, 339] width 16 height 16
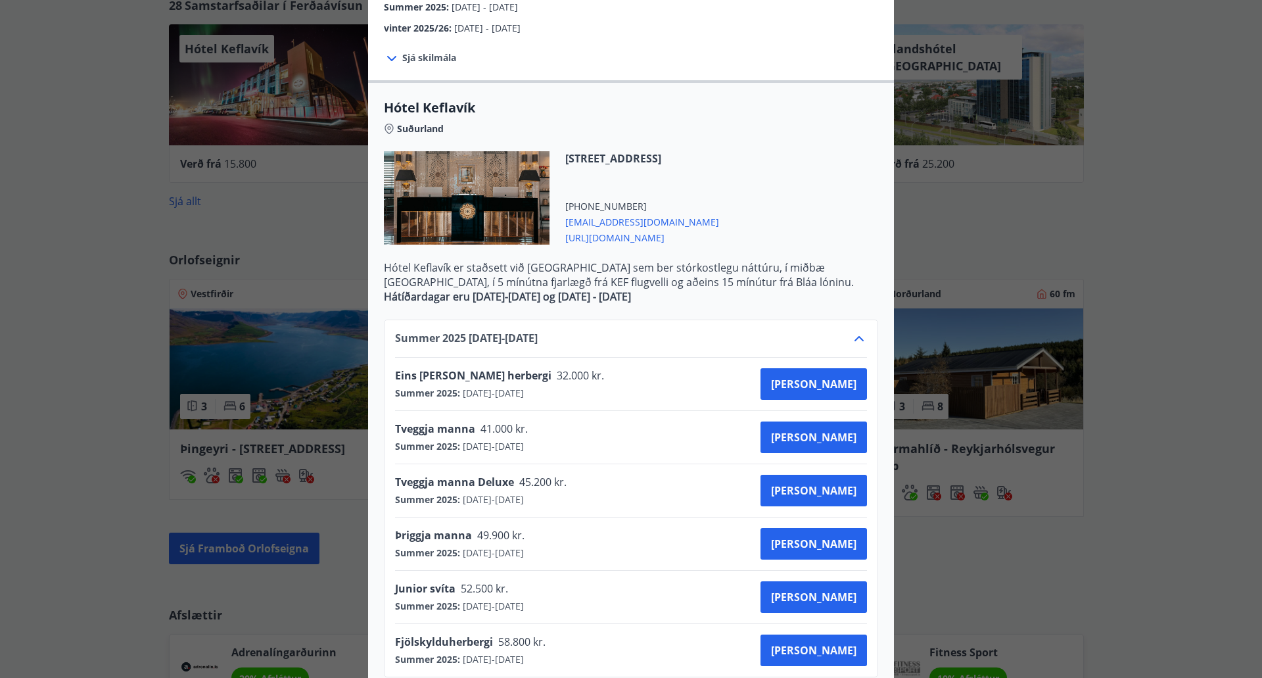
click at [855, 331] on icon at bounding box center [859, 339] width 16 height 16
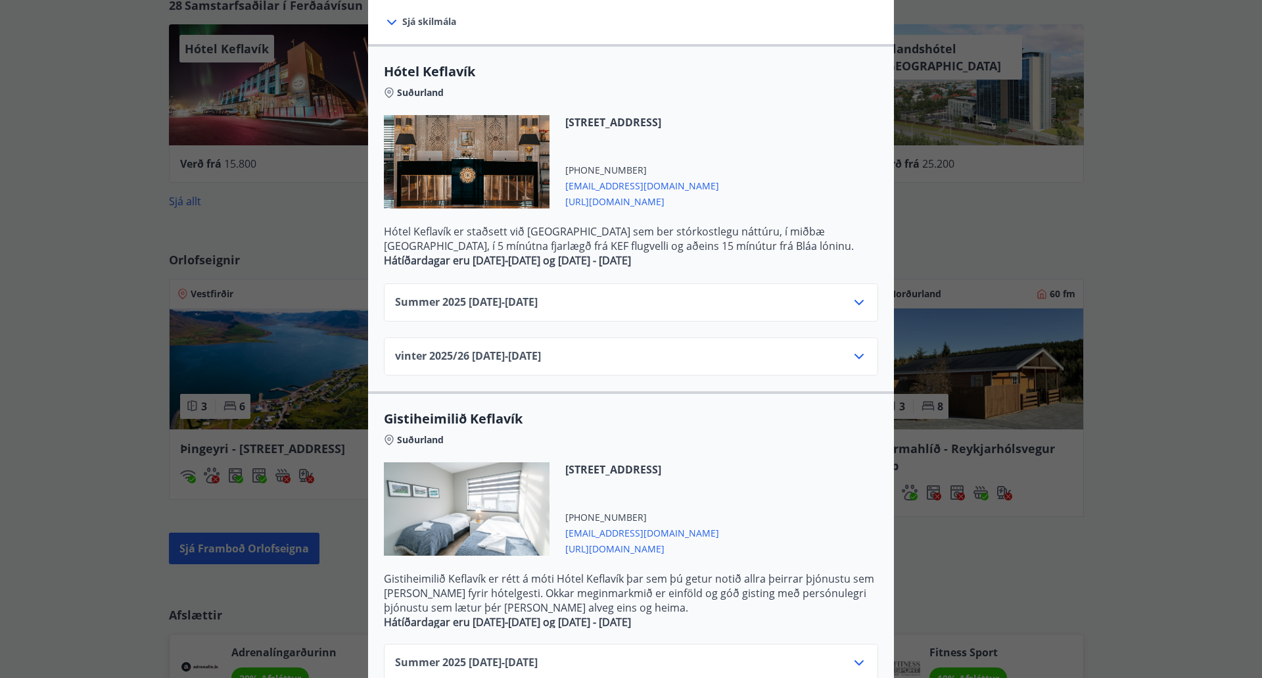
scroll to position [0, 0]
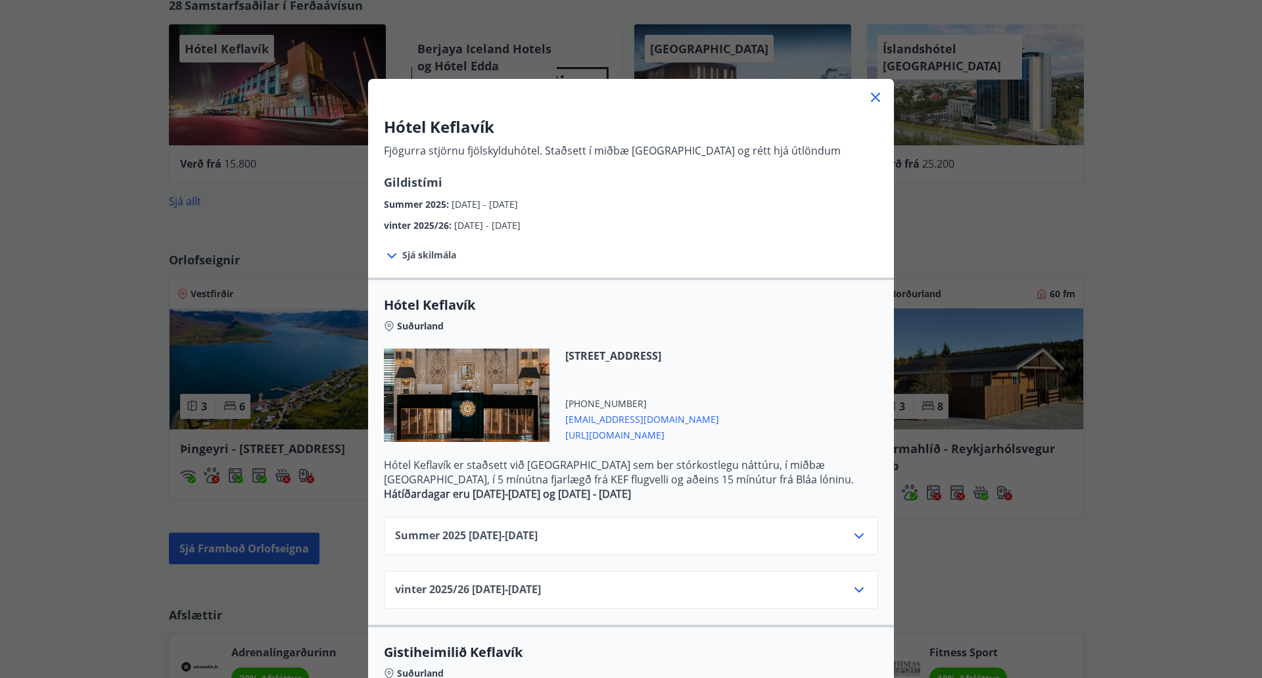
click at [851, 536] on icon at bounding box center [859, 536] width 16 height 16
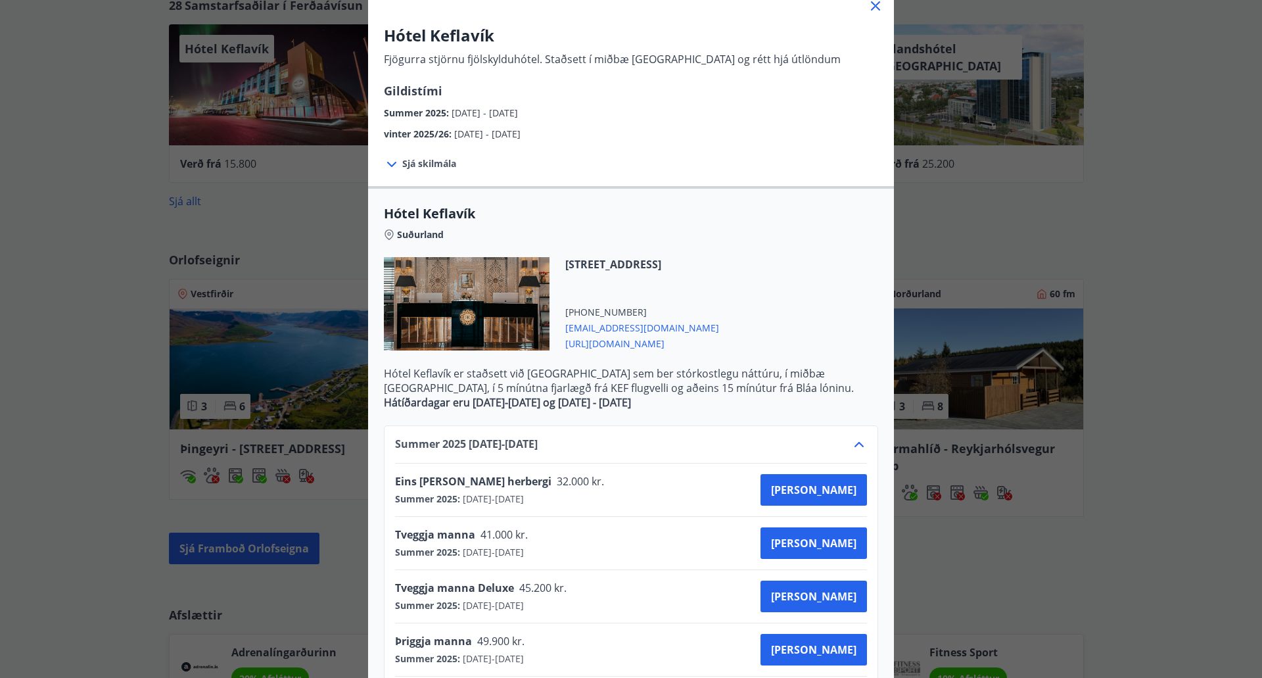
scroll to position [66, 0]
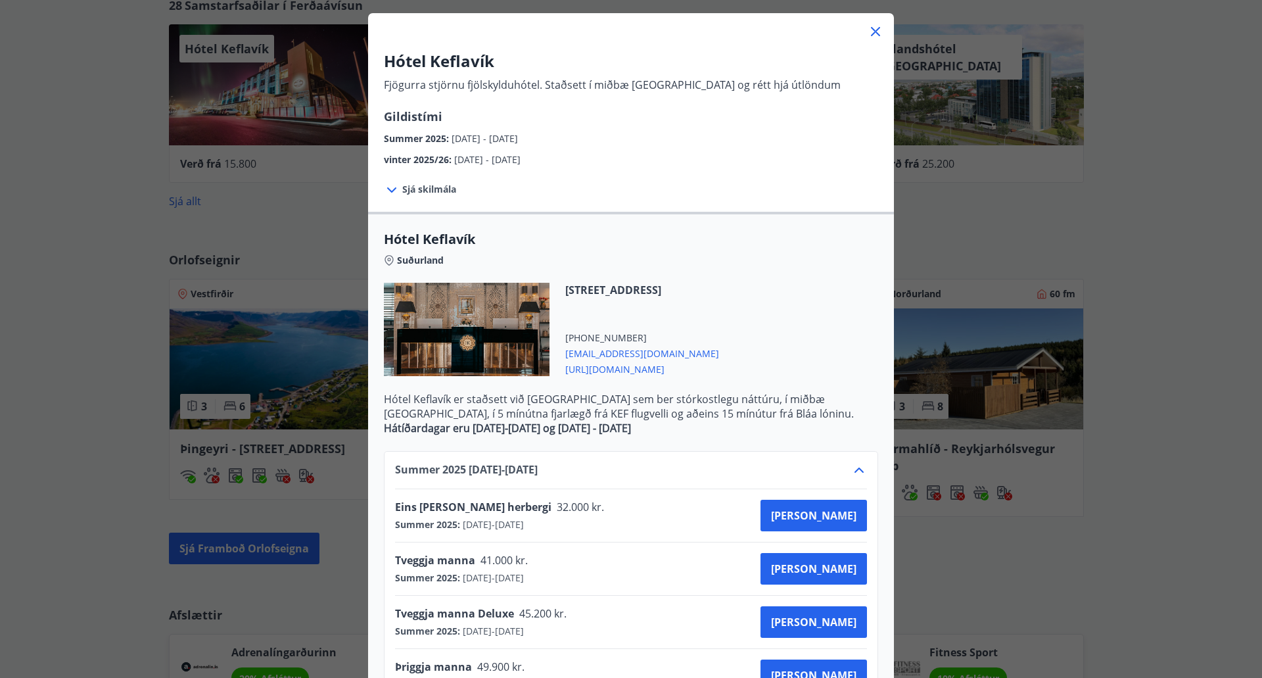
click at [871, 28] on icon at bounding box center [875, 31] width 9 height 9
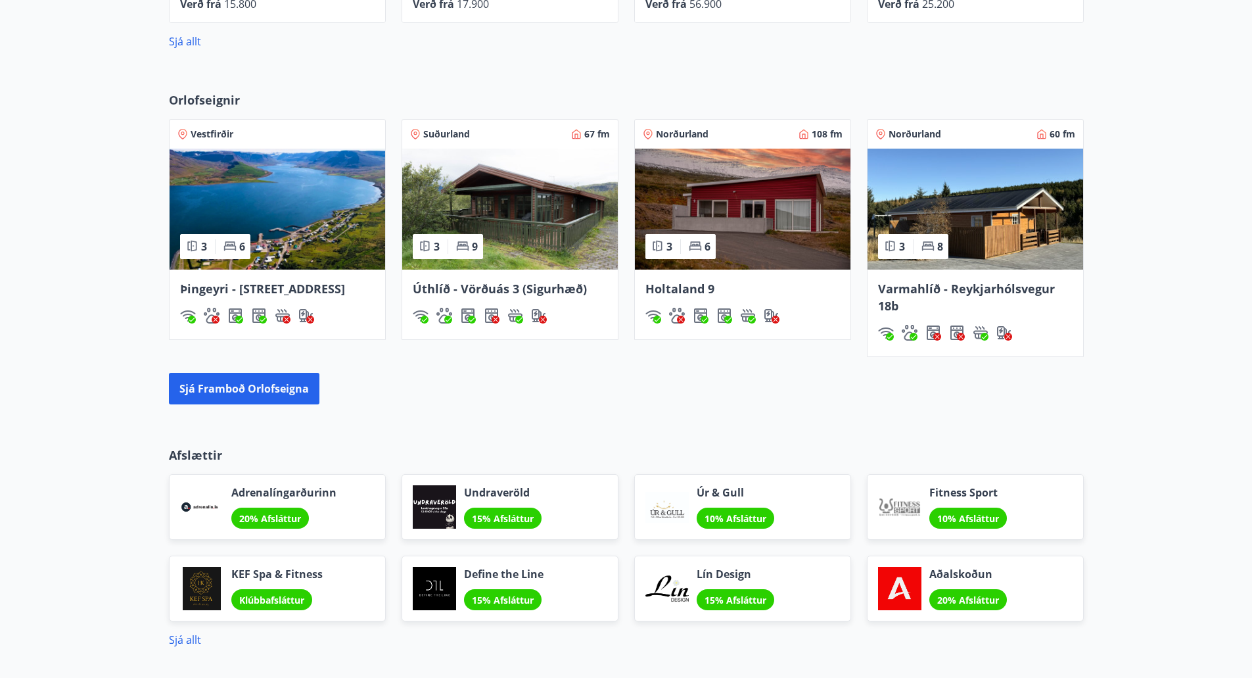
scroll to position [950, 0]
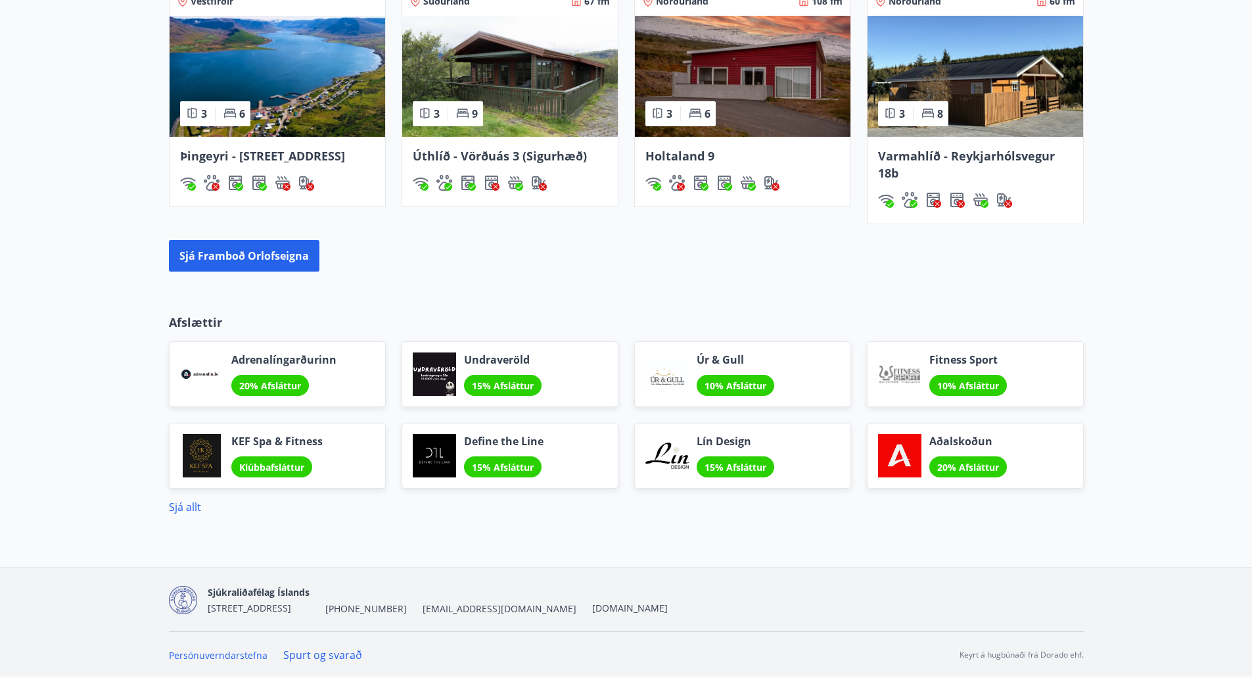
click at [341, 459] on div "KEF Spa & Fitness Klúbbafsláttur" at bounding box center [277, 456] width 217 height 66
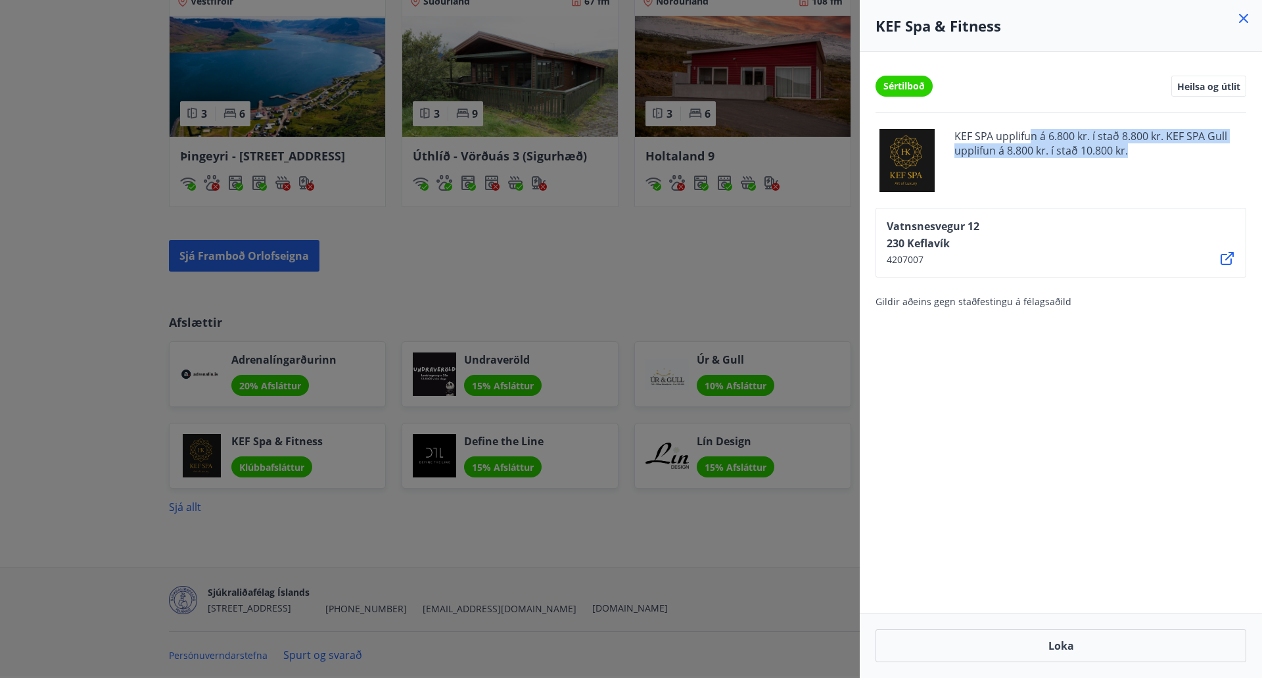
drag, startPoint x: 1039, startPoint y: 136, endPoint x: 1155, endPoint y: 145, distance: 116.7
click at [1155, 145] on span "KEF SPA upplifun á 6.800 kr. í stað 8.800 kr. KEF SPA Gull upplifun á 8.800 kr.…" at bounding box center [1100, 160] width 292 height 63
click at [1165, 153] on span "KEF SPA upplifun á 6.800 kr. í stað 8.800 kr. KEF SPA Gull upplifun á 8.800 kr.…" at bounding box center [1100, 160] width 292 height 63
click at [687, 289] on div at bounding box center [631, 339] width 1262 height 678
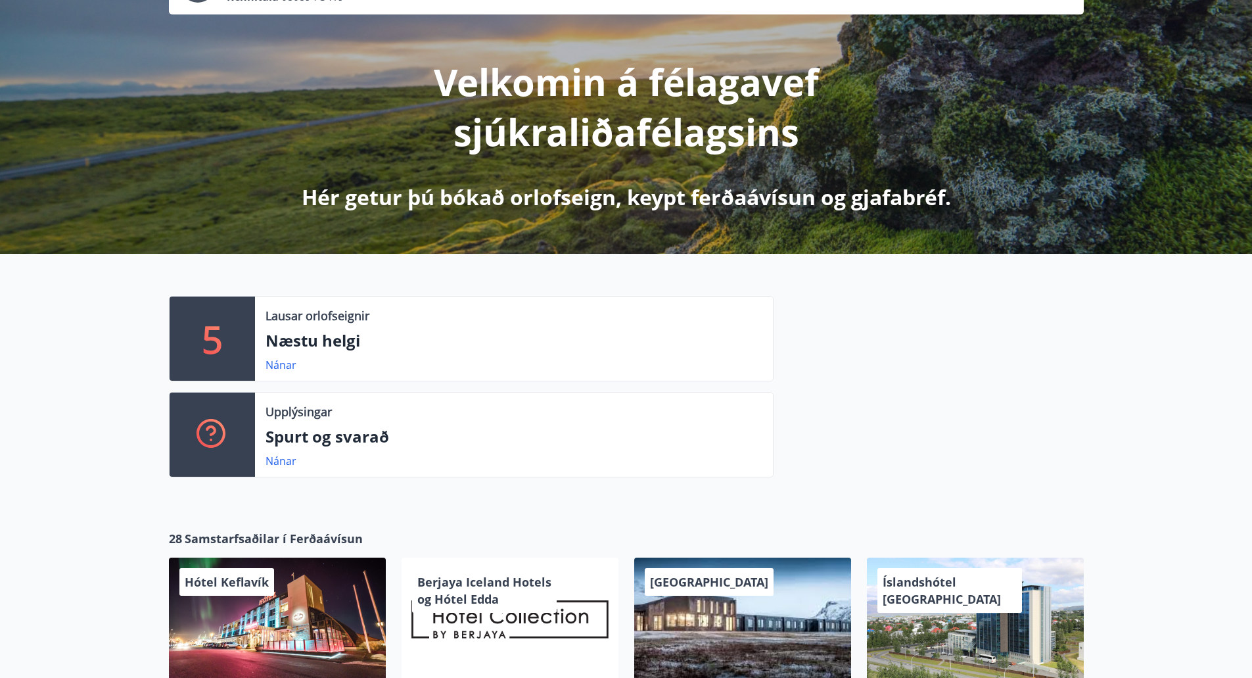
scroll to position [0, 0]
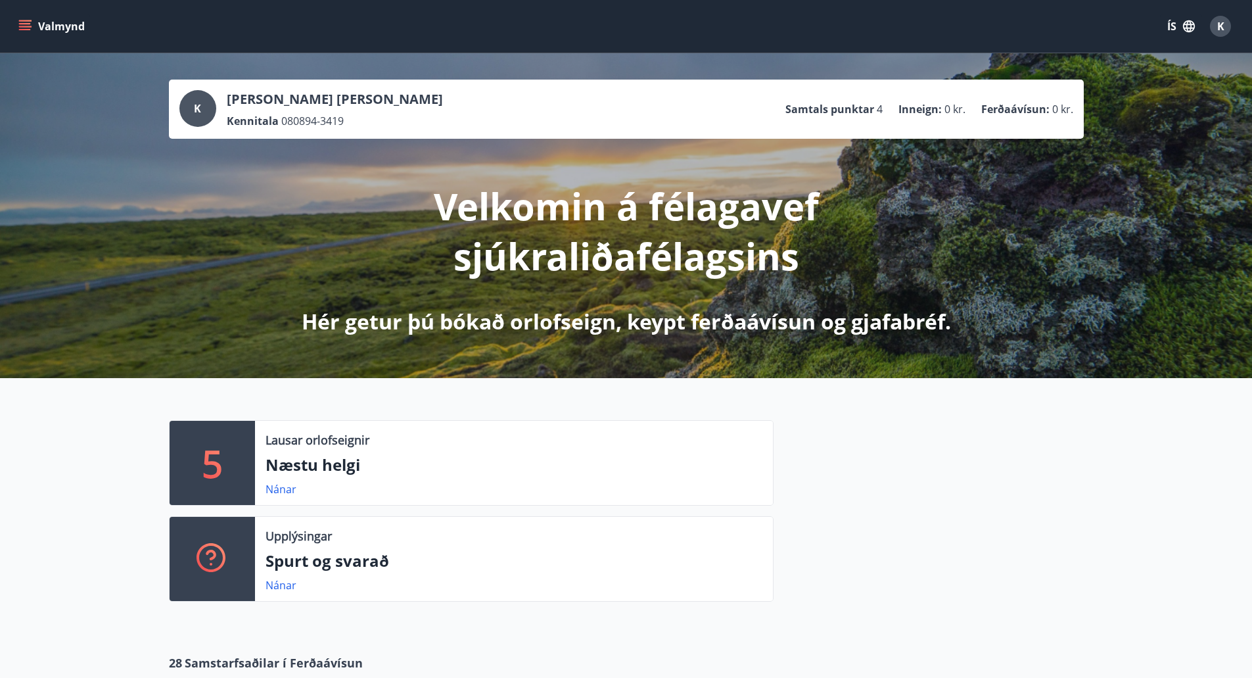
click at [1226, 28] on div "K" at bounding box center [1220, 26] width 21 height 21
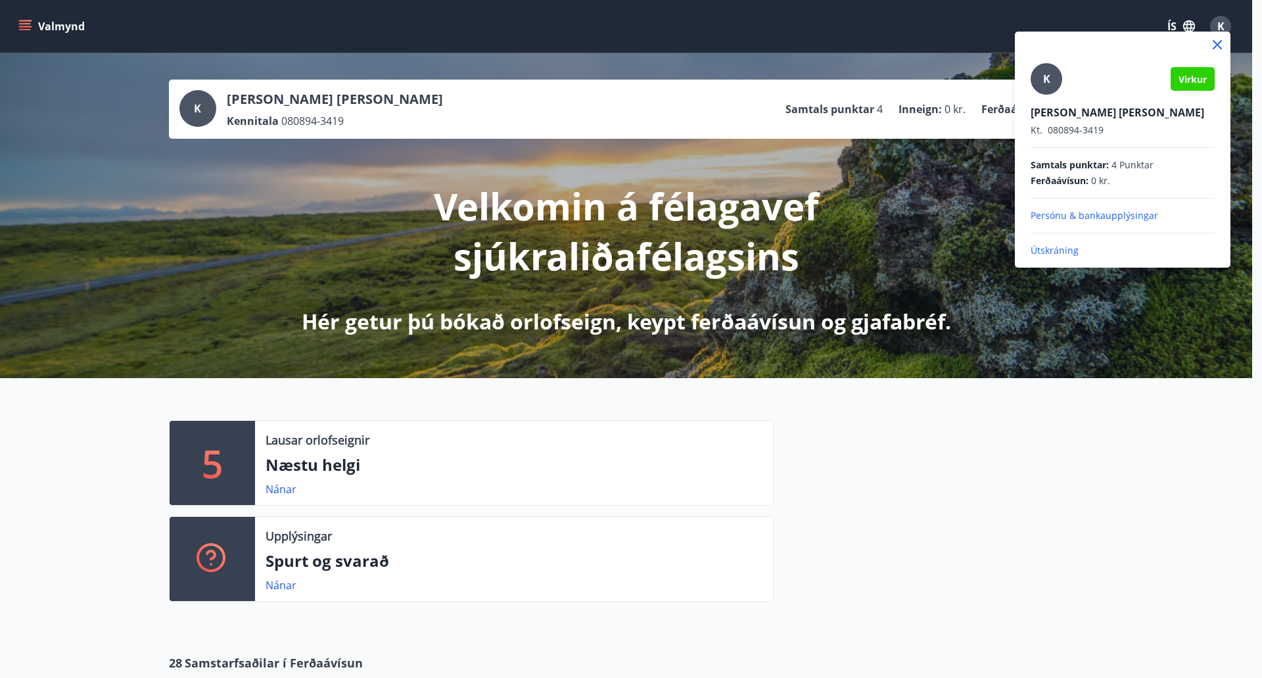
click at [1226, 28] on div at bounding box center [631, 339] width 1262 height 678
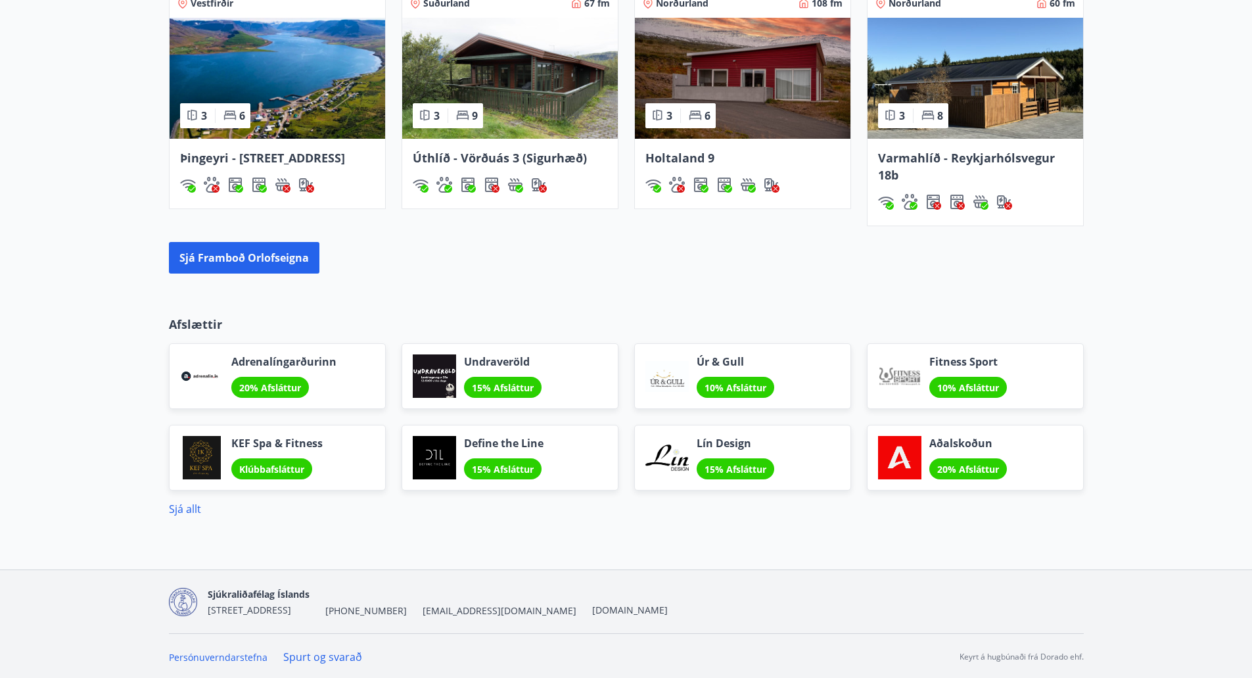
scroll to position [950, 0]
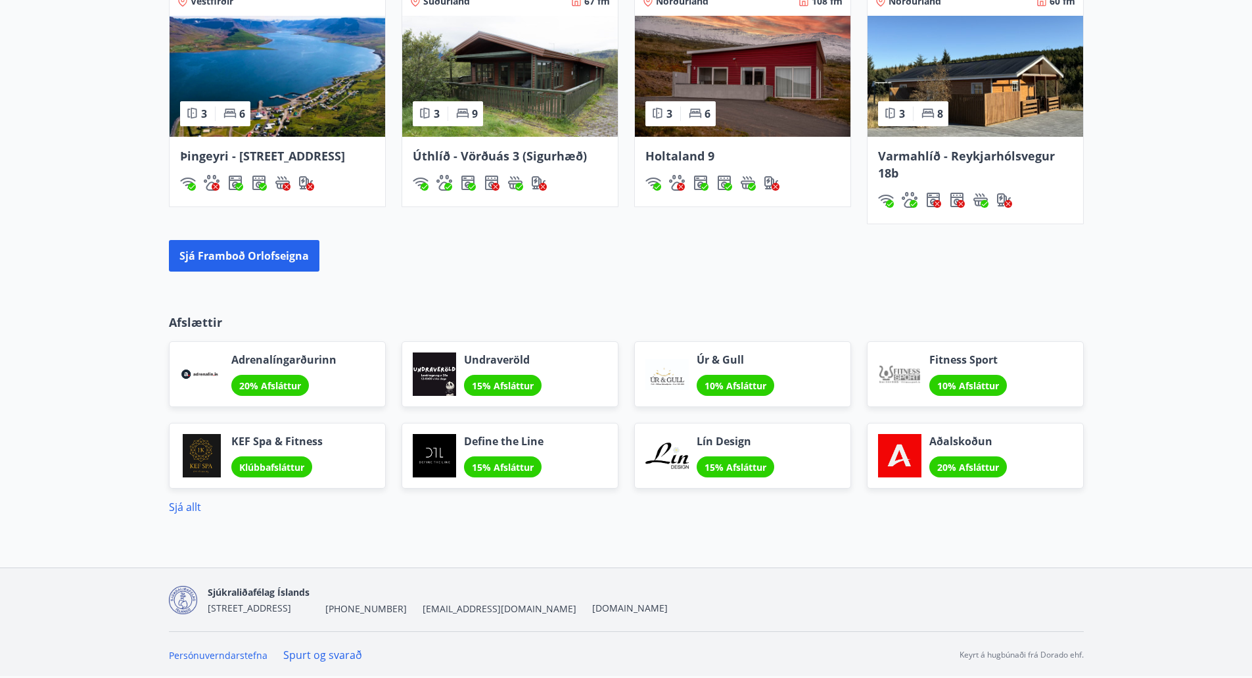
click at [310, 590] on div "Sjúkraliðafélag Íslands" at bounding box center [259, 592] width 102 height 16
click at [295, 594] on span "Sjúkraliðafélag Íslands" at bounding box center [259, 592] width 102 height 12
click at [592, 607] on link "[DOMAIN_NAME]" at bounding box center [630, 607] width 76 height 12
